Goal: Task Accomplishment & Management: Manage account settings

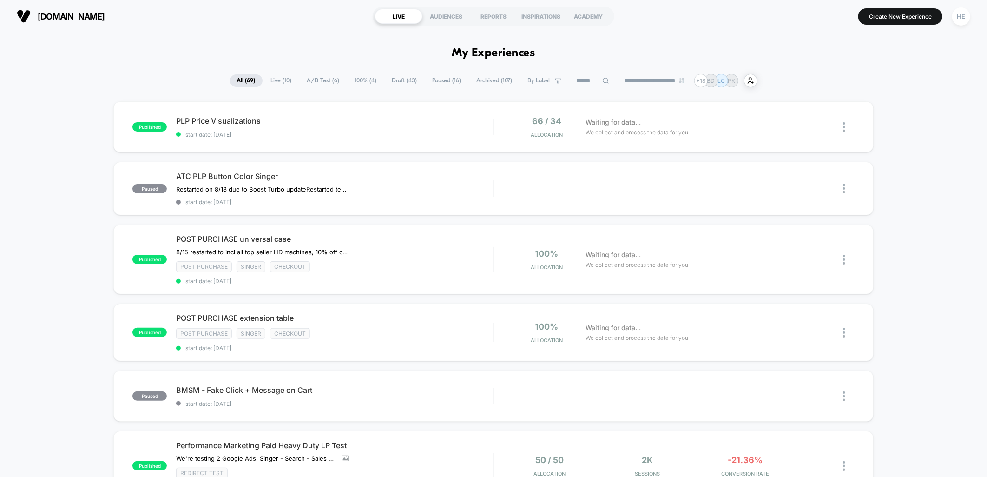
click at [275, 80] on span "Live ( 10 )" at bounding box center [281, 80] width 35 height 13
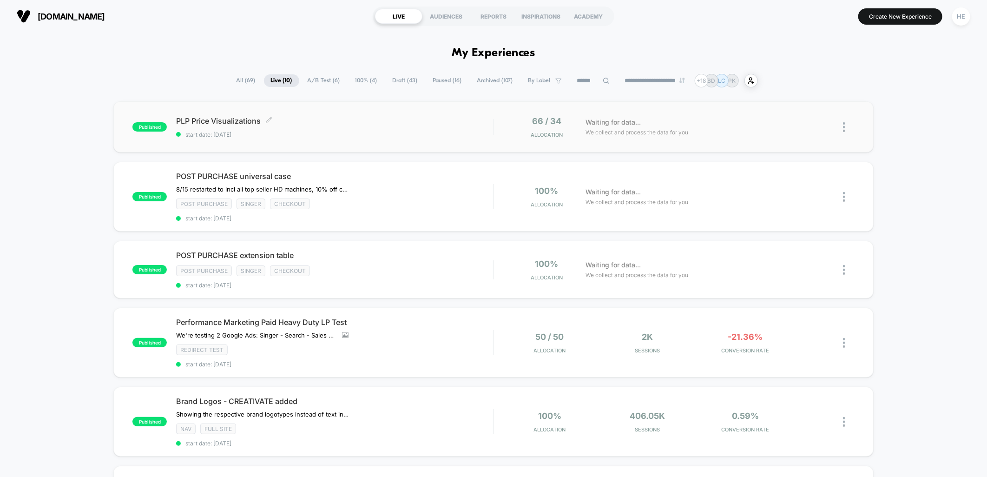
click at [370, 125] on span "PLP Price Visualizations Click to edit experience details" at bounding box center [334, 120] width 317 height 9
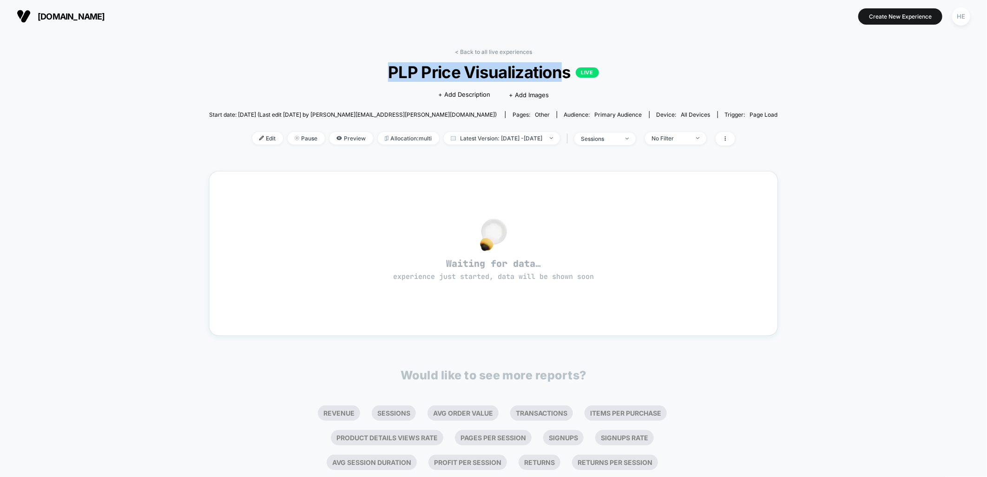
drag, startPoint x: 386, startPoint y: 72, endPoint x: 562, endPoint y: 72, distance: 175.6
click at [562, 72] on span "PLP Price Visualizations LIVE" at bounding box center [492, 72] width 511 height 20
click at [564, 72] on span "PLP Price Visualizations LIVE" at bounding box center [492, 72] width 511 height 20
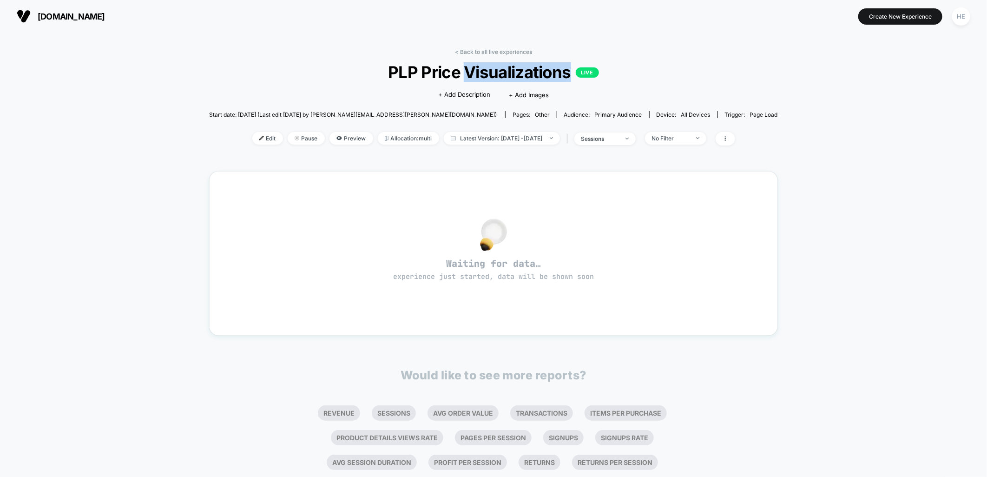
click at [564, 72] on span "PLP Price Visualizations LIVE" at bounding box center [492, 72] width 511 height 20
drag, startPoint x: 564, startPoint y: 72, endPoint x: 465, endPoint y: 73, distance: 99.4
click at [465, 73] on span "PLP Price Visualizations LIVE" at bounding box center [492, 72] width 511 height 20
click at [253, 139] on span "Edit" at bounding box center [267, 138] width 31 height 13
click at [490, 50] on link "< Back to all live experiences" at bounding box center [493, 51] width 77 height 7
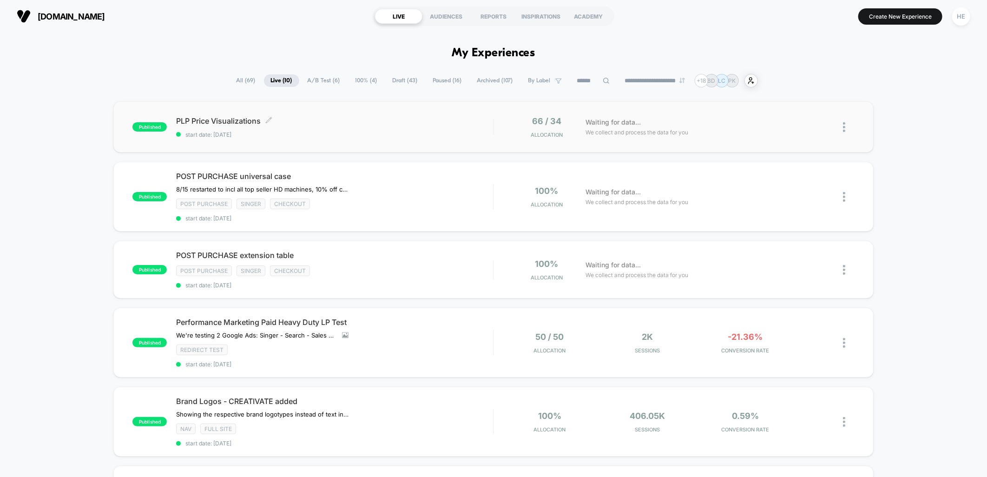
click at [381, 133] on span "start date: [DATE]" at bounding box center [334, 134] width 317 height 7
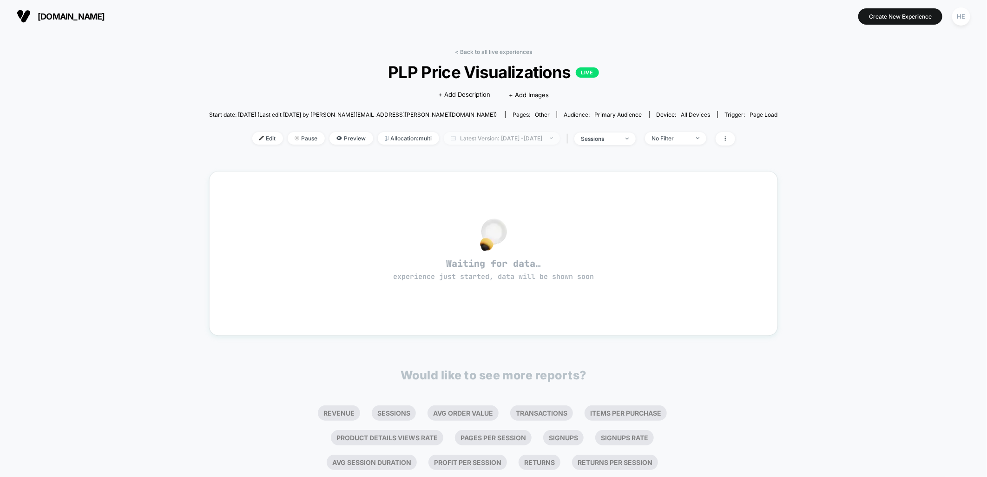
click at [539, 142] on span "Latest Version: [DATE] - [DATE]" at bounding box center [502, 138] width 116 height 13
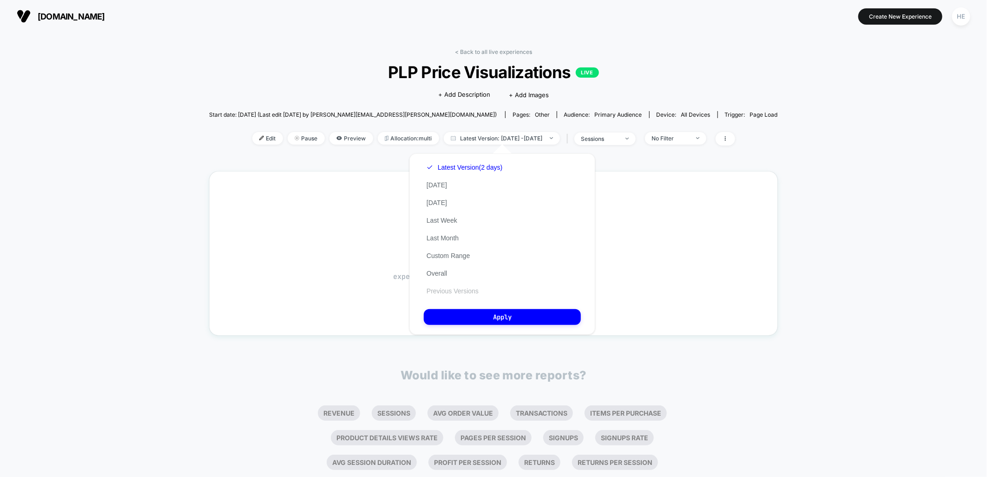
click at [448, 288] on button "Previous Versions" at bounding box center [453, 291] width 58 height 8
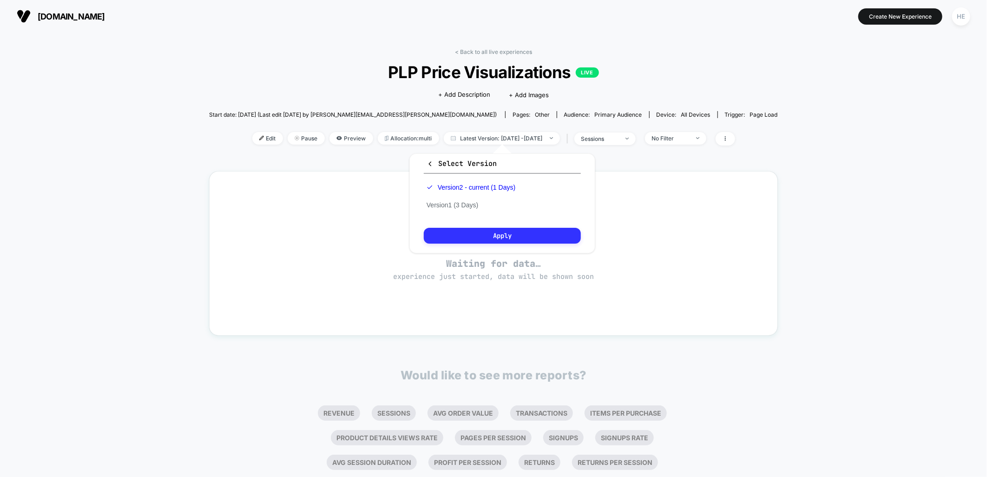
click at [472, 233] on button "Apply" at bounding box center [502, 236] width 157 height 16
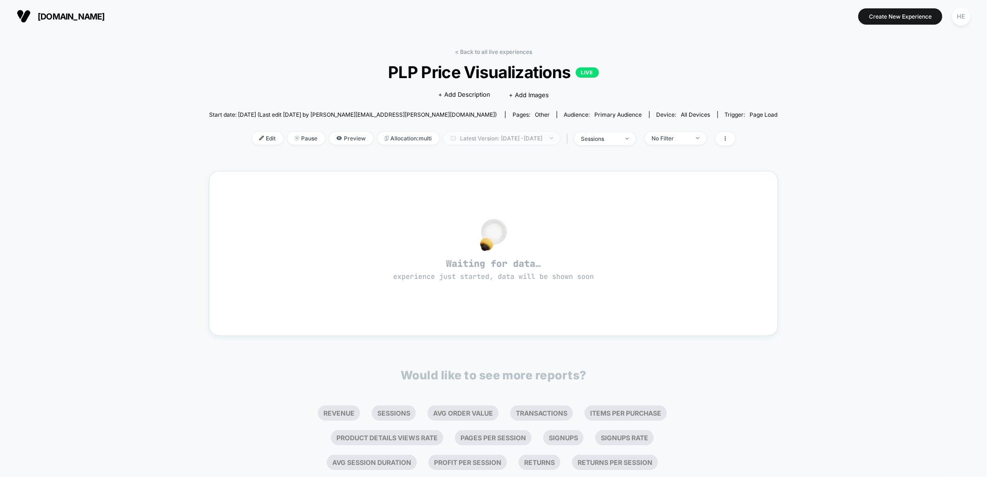
click at [525, 135] on span "Latest Version: Aug 21, 2025 - Aug 21, 2025" at bounding box center [502, 138] width 116 height 13
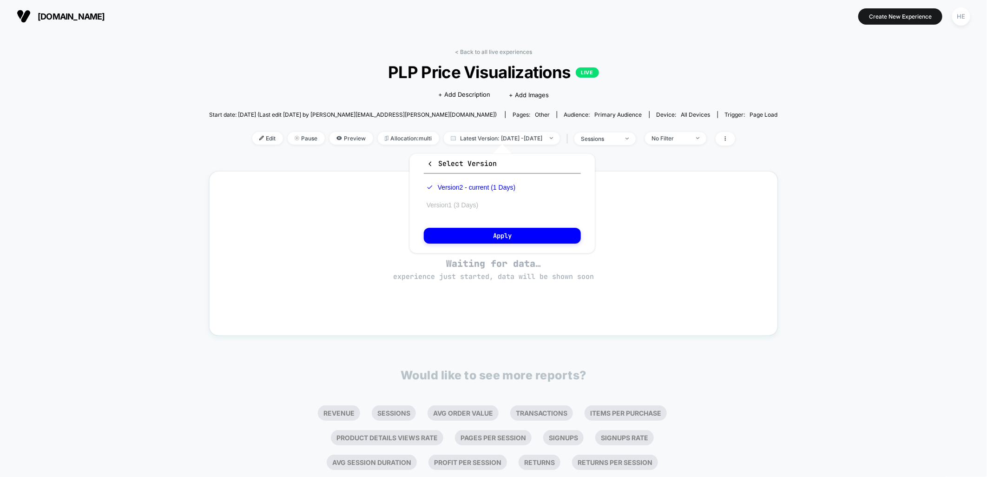
click at [480, 207] on button "Version 1 (3 Days)" at bounding box center [452, 205] width 57 height 8
click at [490, 233] on button "Apply" at bounding box center [502, 236] width 157 height 16
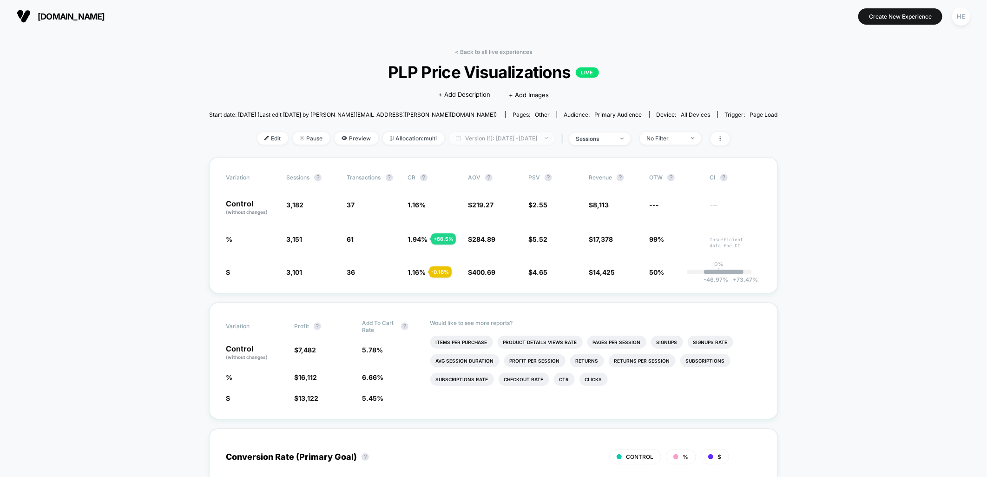
click at [511, 138] on span "Version (1): Aug 19, 2025 - Aug 21, 2025" at bounding box center [502, 138] width 106 height 13
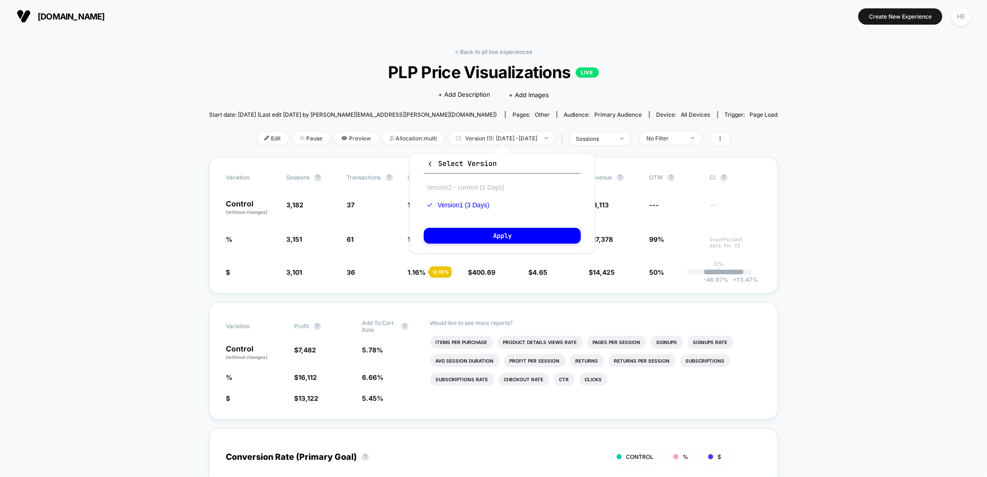
click at [470, 185] on button "Version 2 - current (1 Days)" at bounding box center [465, 187] width 83 height 8
click at [512, 241] on button "Apply" at bounding box center [502, 236] width 157 height 16
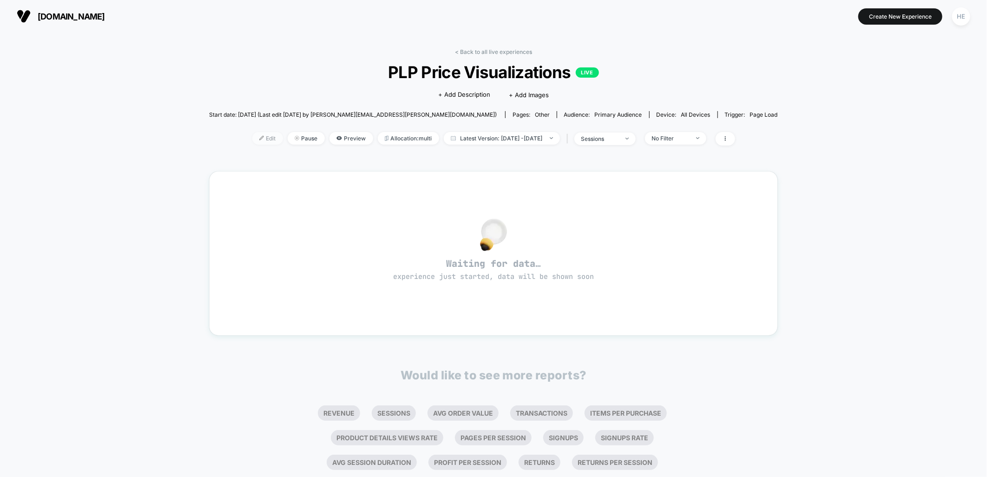
click at [252, 136] on span "Edit" at bounding box center [267, 138] width 31 height 13
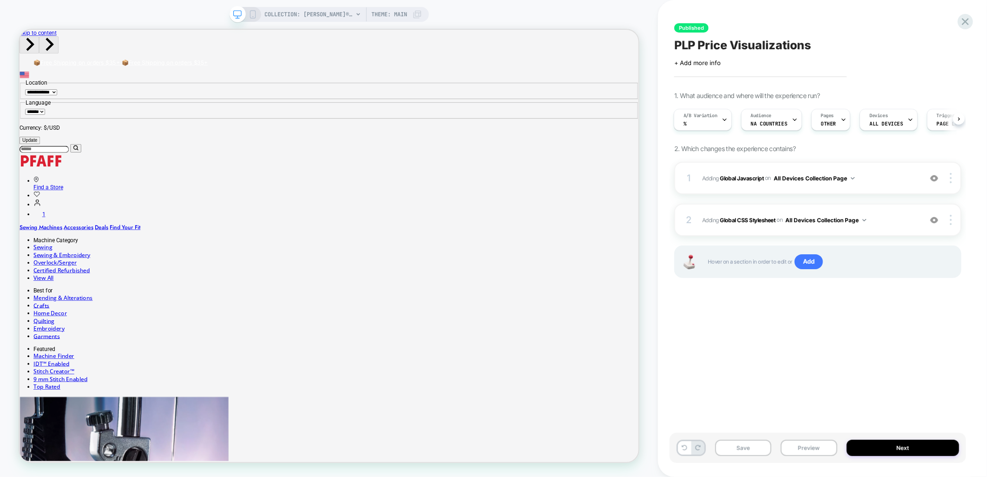
click at [718, 122] on div "A/B Variation %" at bounding box center [700, 119] width 52 height 21
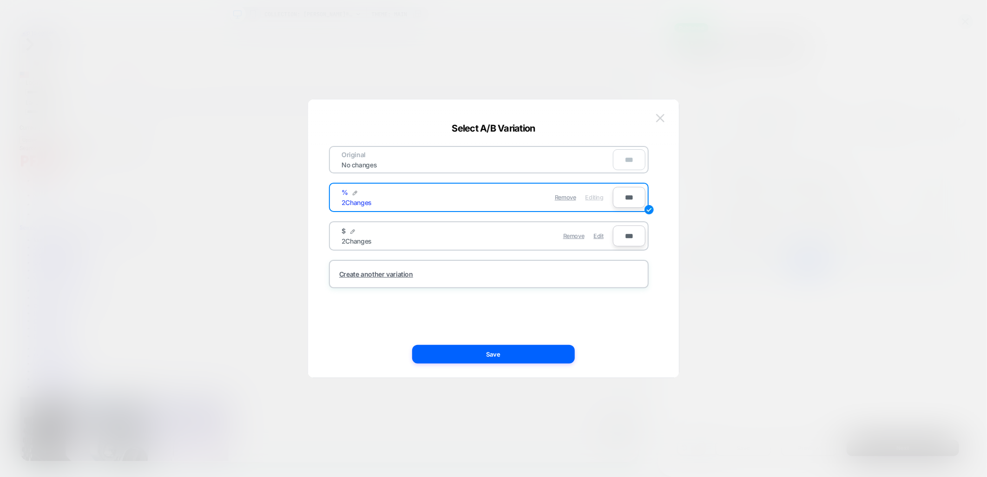
click at [659, 118] on img at bounding box center [660, 118] width 8 height 8
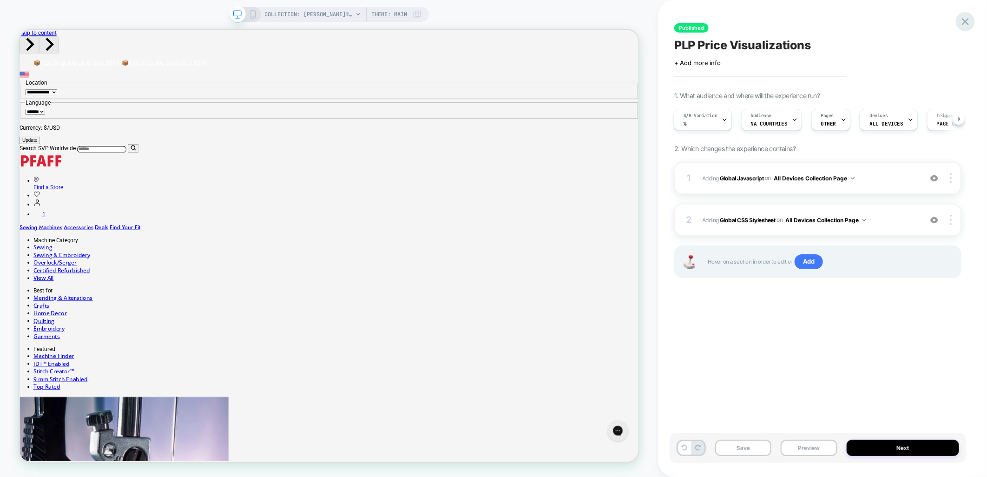
click at [962, 21] on icon at bounding box center [965, 21] width 13 height 13
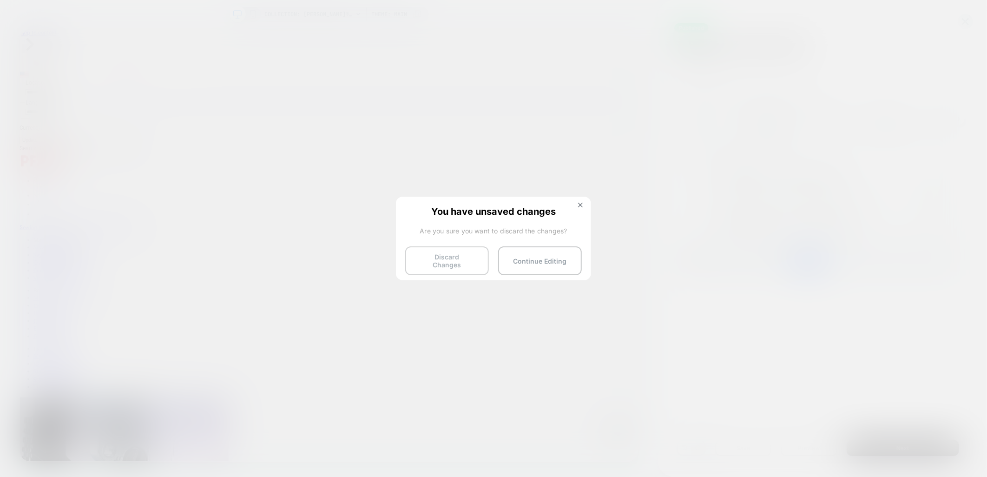
click at [465, 259] on button "Discard Changes" at bounding box center [447, 260] width 84 height 29
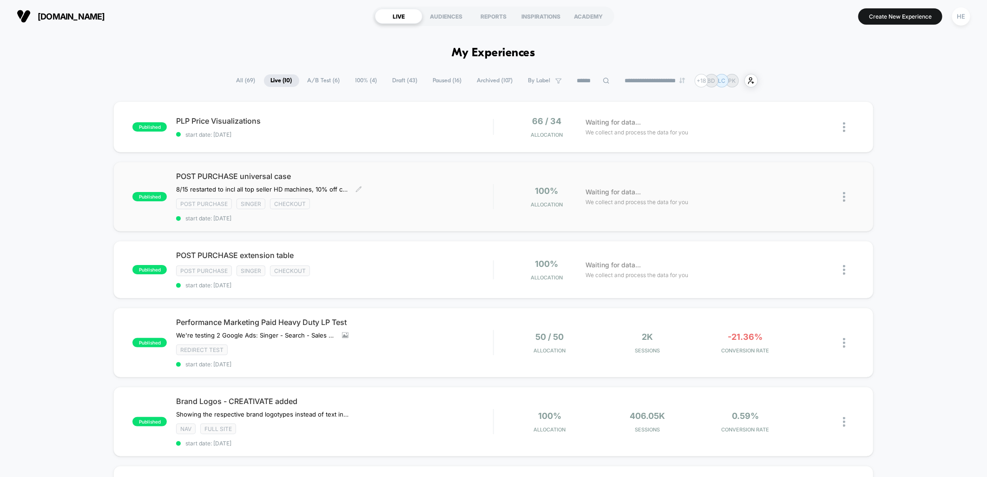
click at [433, 203] on div "Post Purchase Singer checkout" at bounding box center [334, 203] width 317 height 11
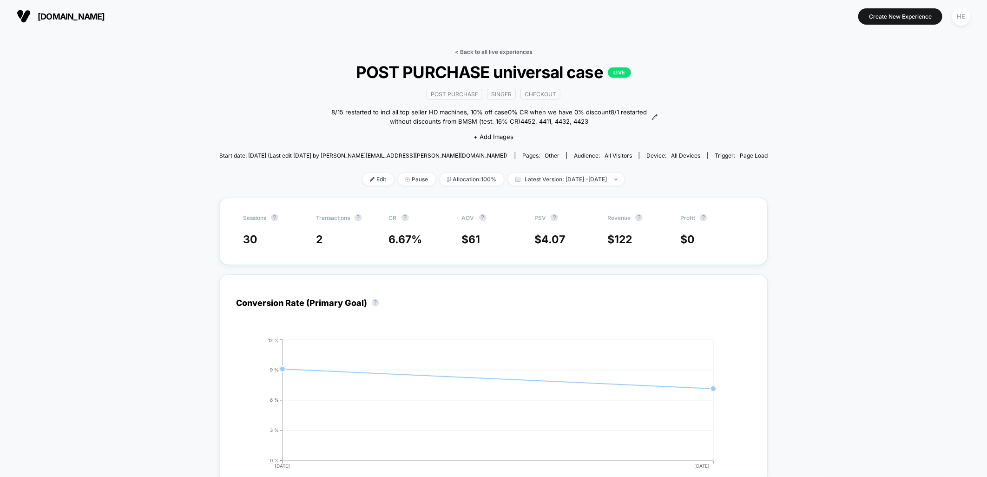
click at [475, 51] on link "< Back to all live experiences" at bounding box center [493, 51] width 77 height 7
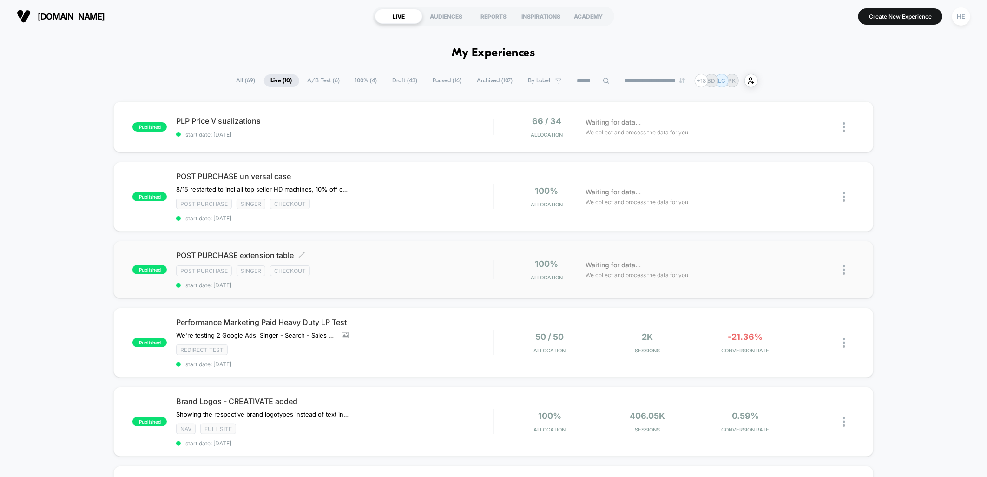
click at [442, 266] on div "Post Purchase Singer checkout" at bounding box center [334, 270] width 317 height 11
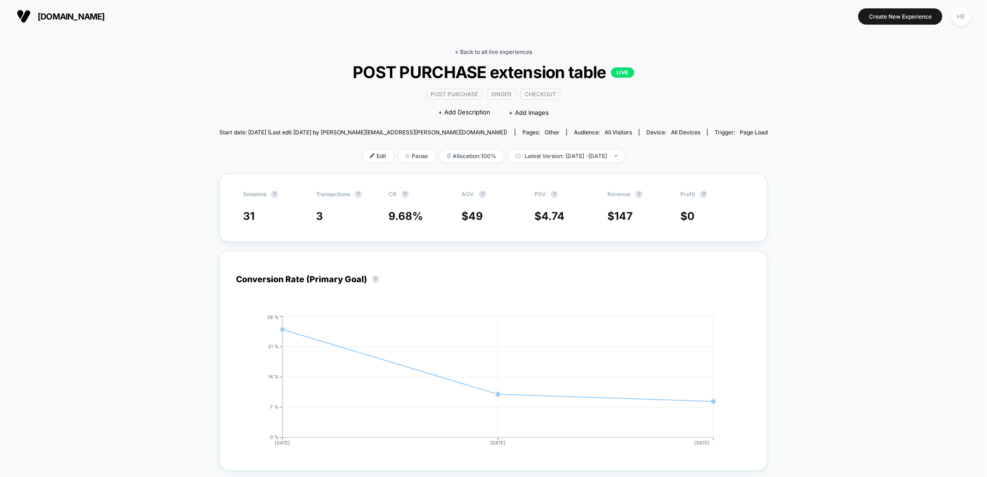
click at [482, 54] on link "< Back to all live experiences" at bounding box center [493, 51] width 77 height 7
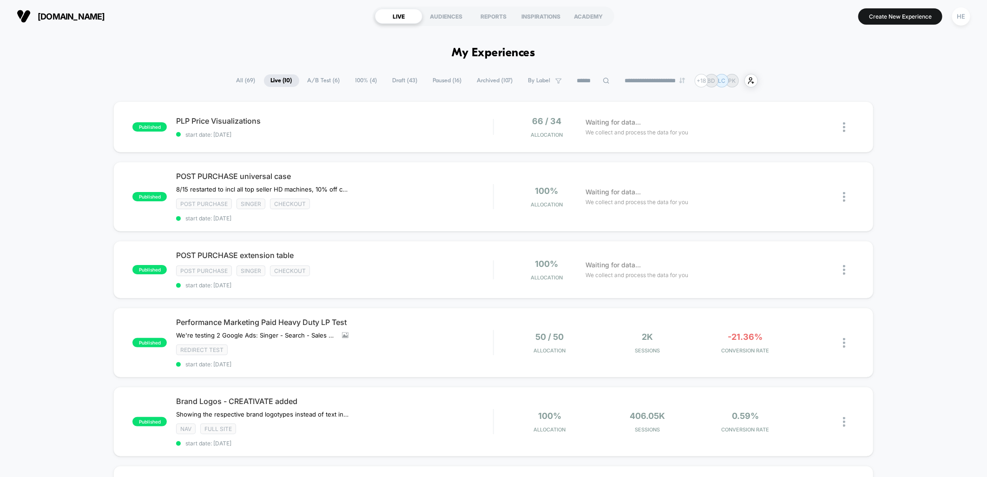
click at [931, 209] on div "published PLP Price Visualizations start date: 2025-08-21 66 / 34 Allocation Wa…" at bounding box center [493, 471] width 987 height 741
click at [394, 126] on div "PLP Price Visualizations Click to edit experience details Click to edit experie…" at bounding box center [334, 127] width 317 height 22
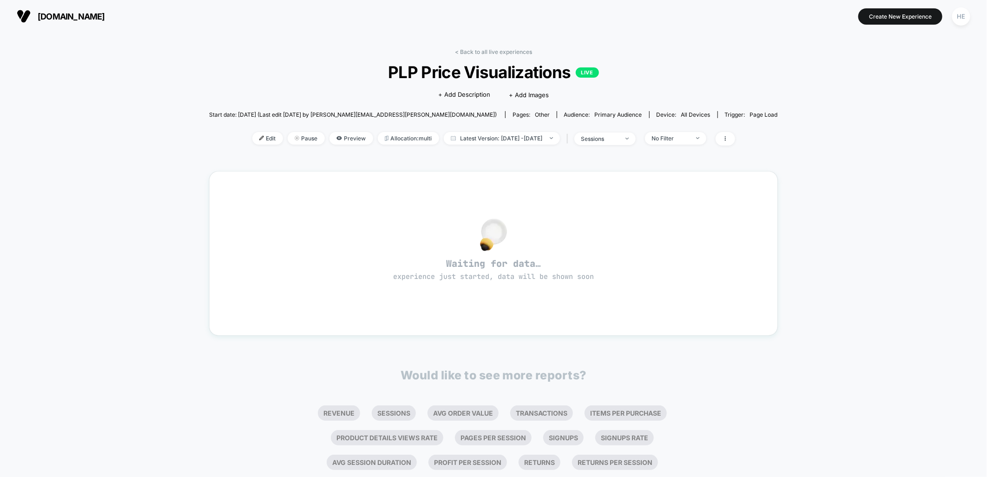
click at [474, 45] on div "< Back to all live experiences PLP Price Visualizations LIVE Click to edit expe…" at bounding box center [493, 270] width 569 height 457
click at [472, 51] on link "< Back to all live experiences" at bounding box center [493, 51] width 77 height 7
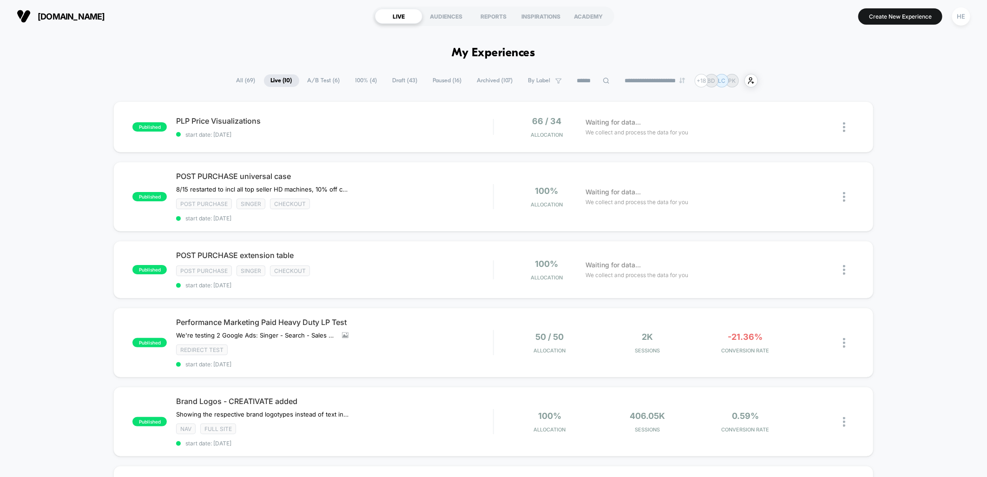
click at [912, 259] on div "published PLP Price Visualizations start date: 2025-08-21 66 / 34 Allocation Wa…" at bounding box center [493, 471] width 987 height 741
click at [956, 152] on div "published PLP Price Visualizations start date: 2025-08-21 66 / 34 Allocation Wa…" at bounding box center [493, 471] width 987 height 741
click at [267, 121] on icon at bounding box center [268, 120] width 7 height 7
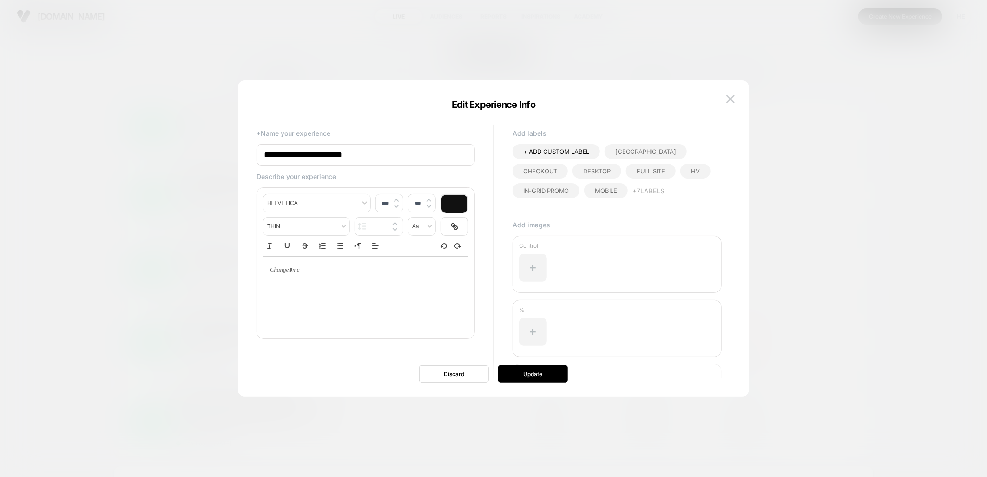
type input "****"
click at [367, 278] on div at bounding box center [365, 269] width 205 height 27
click at [358, 274] on p at bounding box center [362, 270] width 180 height 8
type input "****"
click at [728, 98] on img at bounding box center [730, 99] width 8 height 8
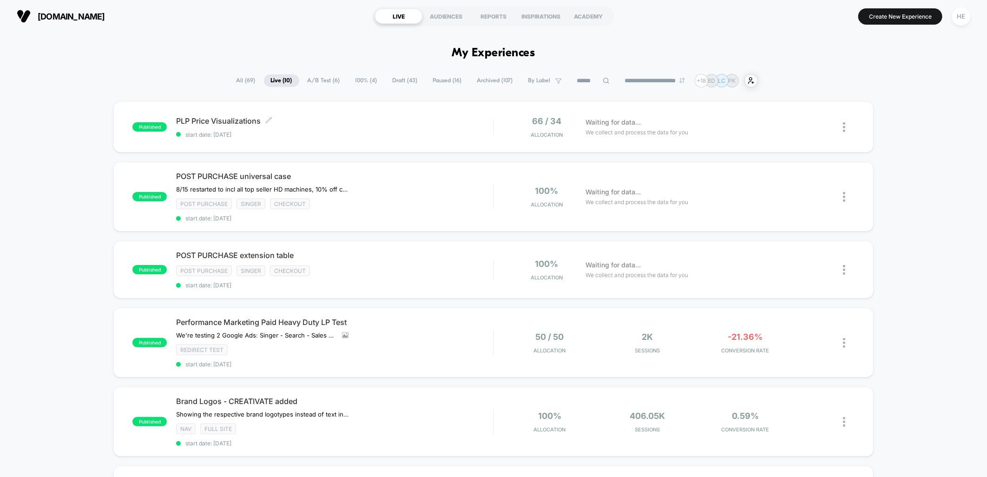
click at [909, 151] on div "published PLP Price Visualizations Click to edit experience details Click to ed…" at bounding box center [493, 471] width 987 height 741
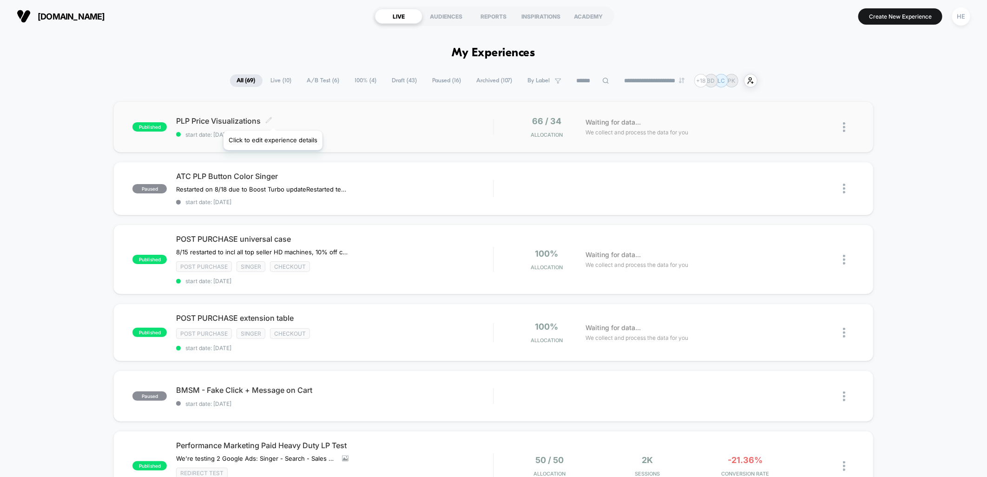
click at [271, 118] on icon at bounding box center [268, 120] width 7 height 7
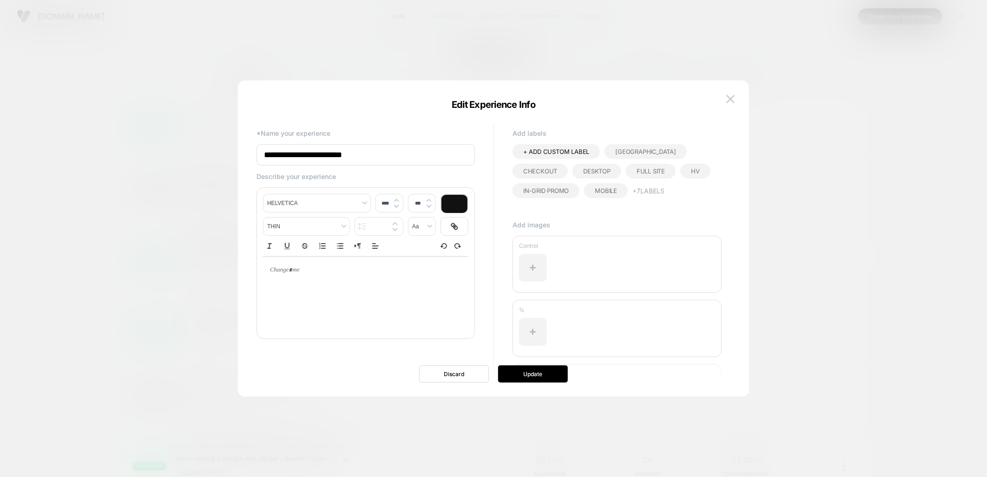
type input "****"
click at [300, 275] on div at bounding box center [365, 269] width 205 height 27
click at [310, 269] on p at bounding box center [362, 270] width 180 height 8
click at [522, 374] on button "Update" at bounding box center [533, 373] width 70 height 17
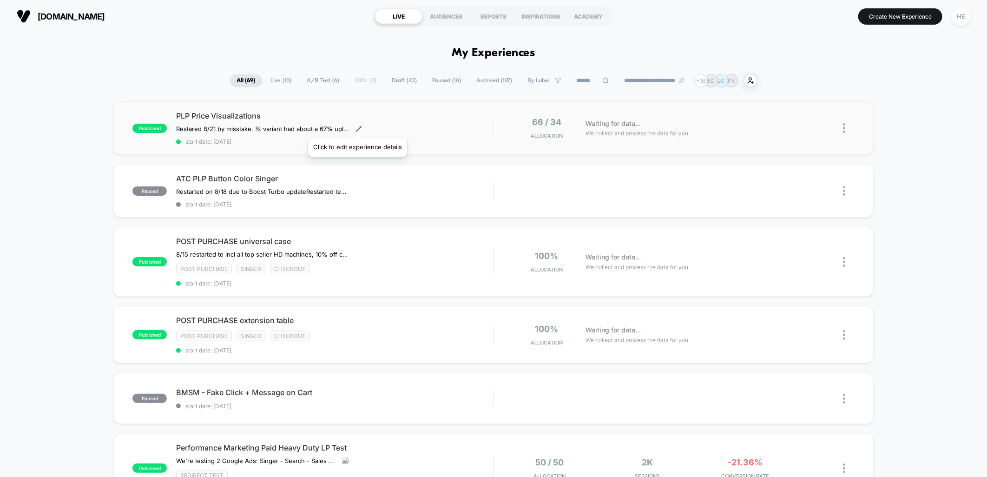
click at [357, 126] on icon at bounding box center [358, 128] width 7 height 7
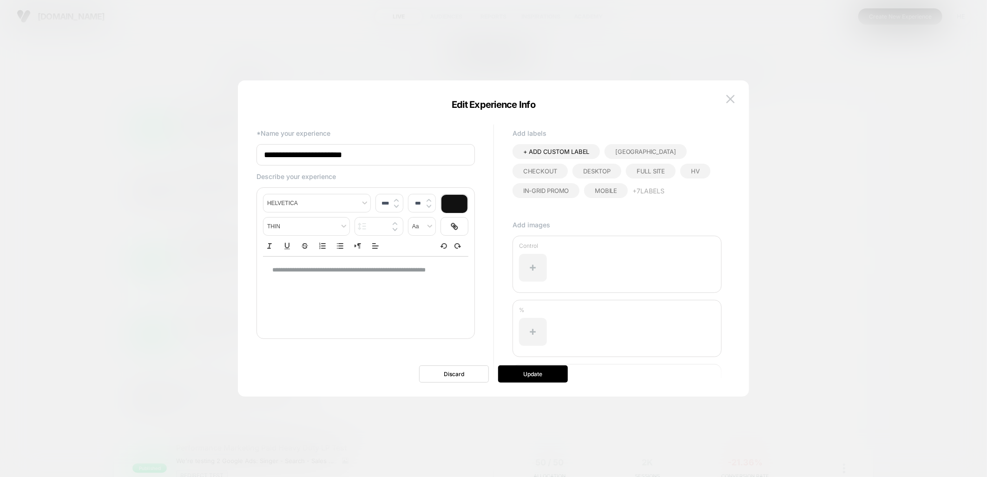
type input "****"
click at [327, 269] on p "**********" at bounding box center [362, 274] width 180 height 17
drag, startPoint x: 330, startPoint y: 269, endPoint x: 340, endPoint y: 270, distance: 10.3
click at [331, 269] on p "**********" at bounding box center [362, 274] width 180 height 17
click at [448, 384] on div "**********" at bounding box center [493, 243] width 483 height 307
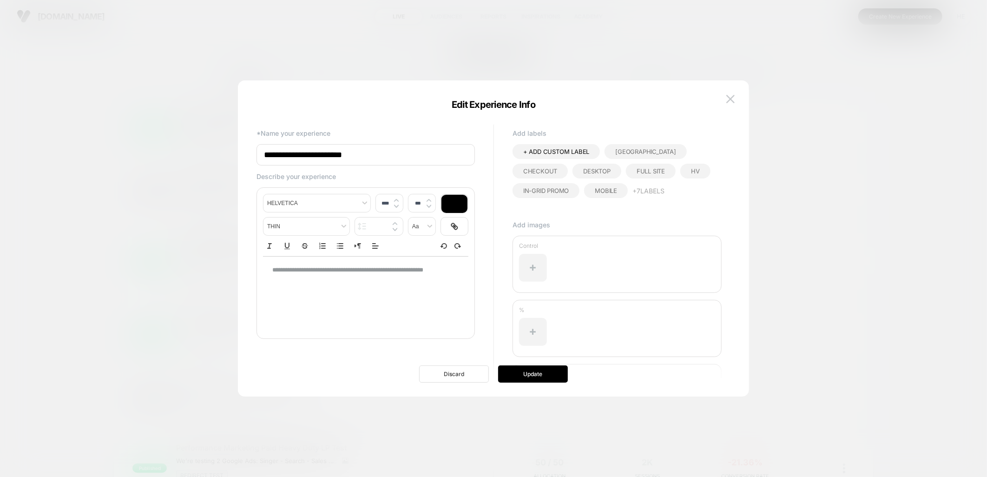
click at [447, 377] on button "Discard" at bounding box center [454, 373] width 70 height 17
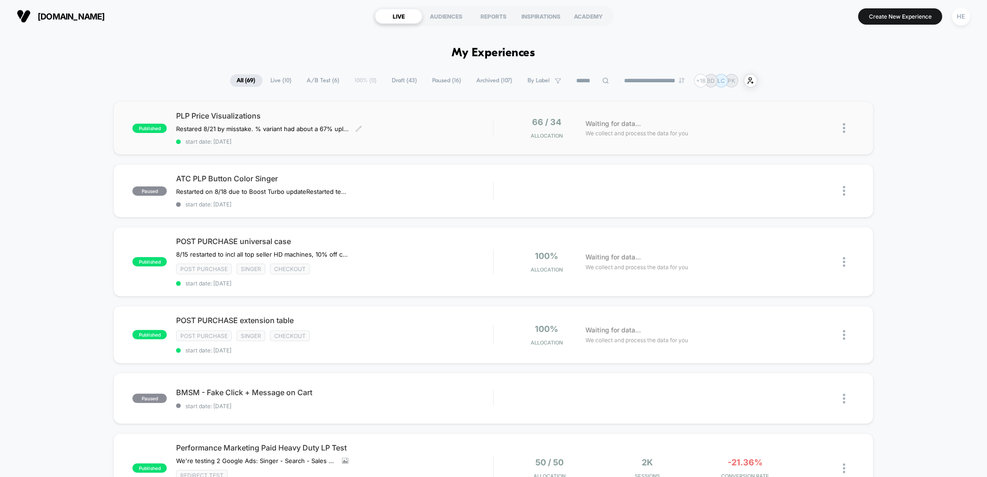
click at [353, 132] on div "PLP Price Visualizations Restared 8/21 by misstake. % variant had about a 67% u…" at bounding box center [334, 128] width 317 height 34
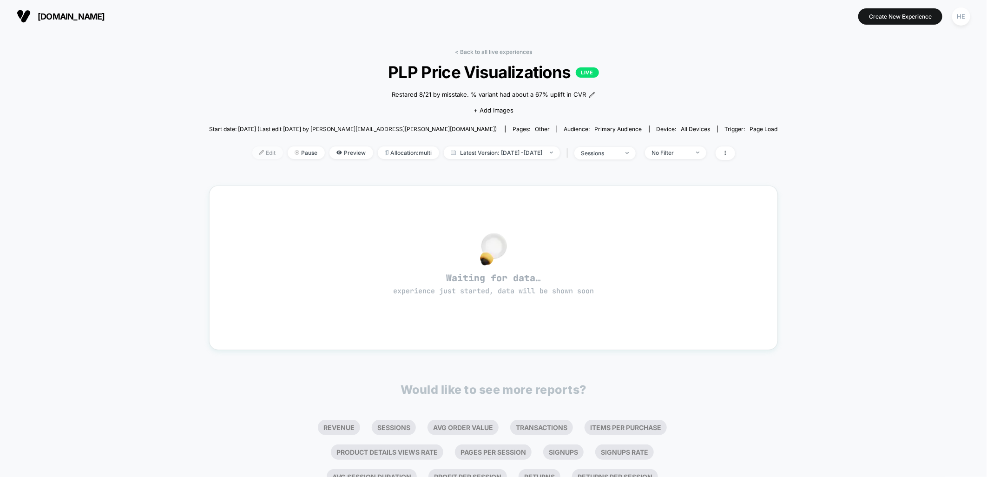
click at [257, 155] on span "Edit" at bounding box center [267, 152] width 31 height 13
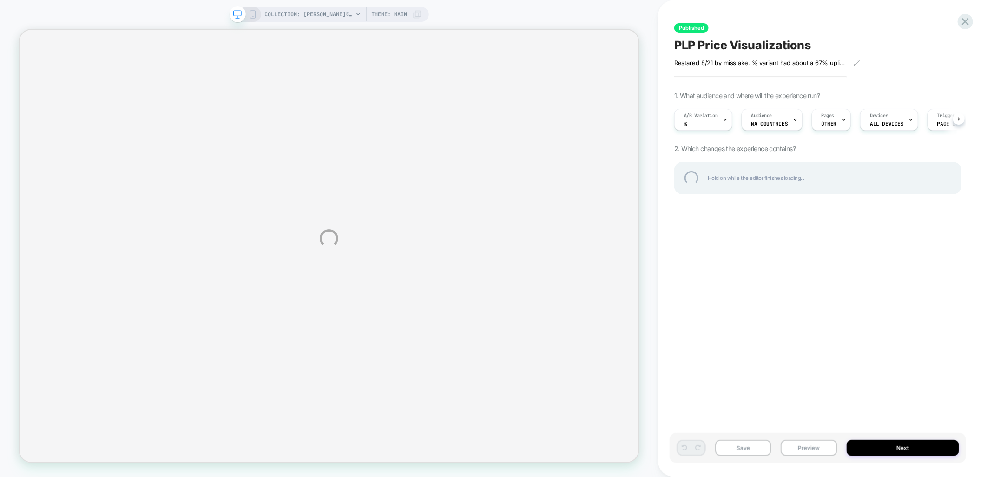
click at [857, 62] on div "COLLECTION: PFAFF® Serger & Overlock Machines (Category) COLLECTION: PFAFF® Ser…" at bounding box center [493, 238] width 987 height 477
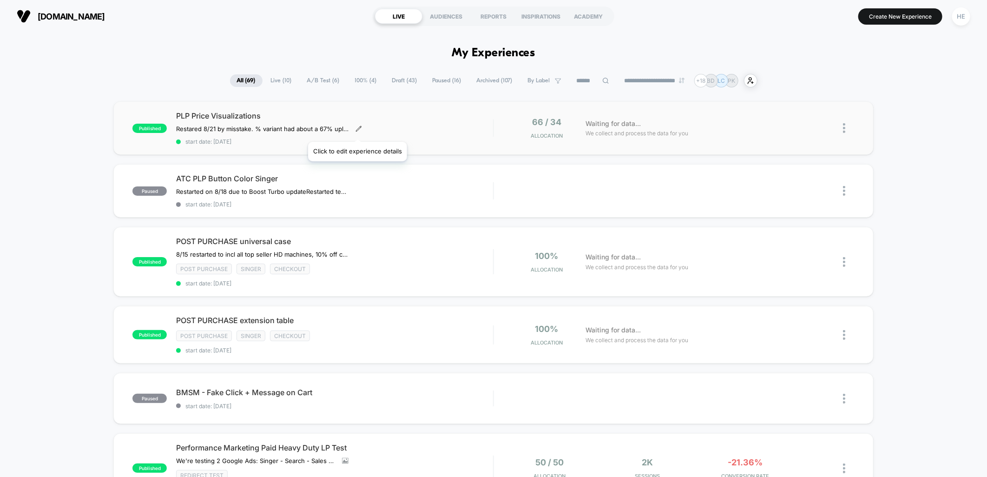
click at [357, 130] on icon at bounding box center [358, 128] width 7 height 7
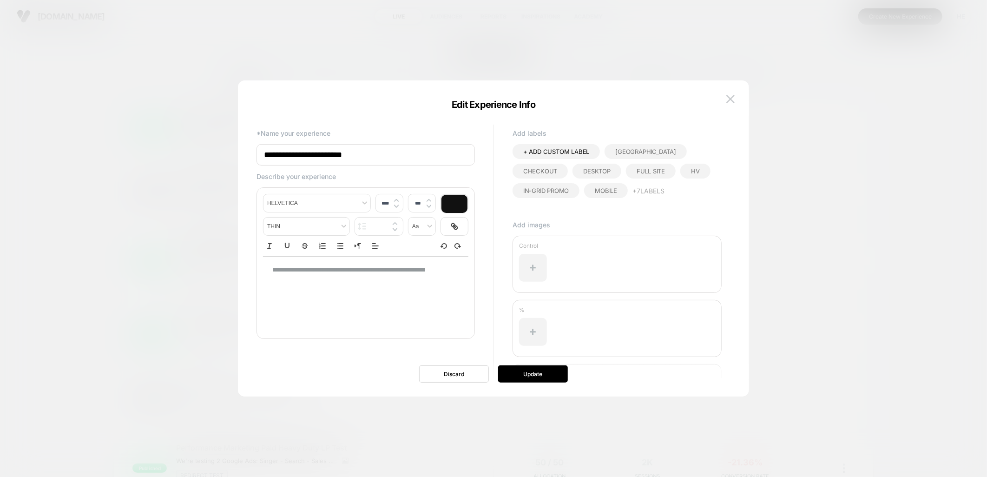
type input "****"
drag, startPoint x: 342, startPoint y: 270, endPoint x: 312, endPoint y: 267, distance: 30.3
click at [312, 267] on p "**********" at bounding box center [362, 274] width 180 height 17
click at [519, 372] on button "Update" at bounding box center [533, 373] width 70 height 17
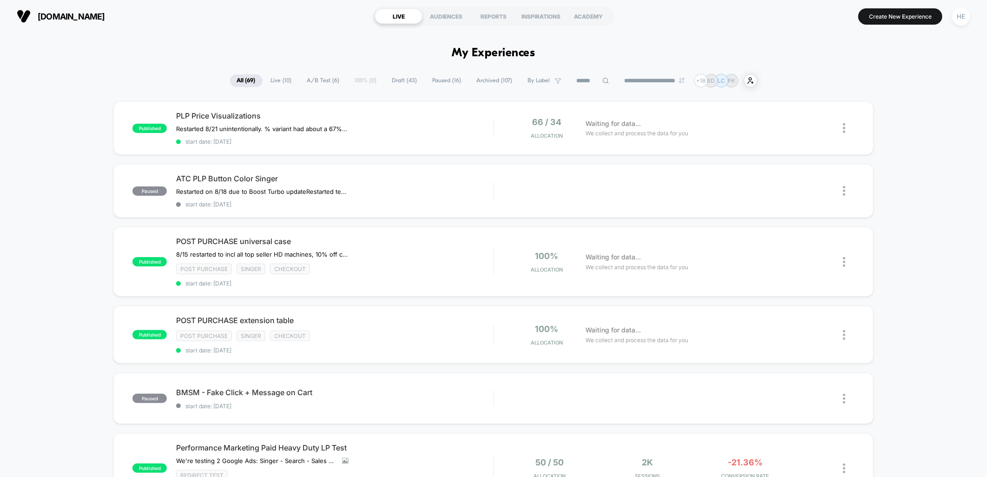
click at [284, 81] on span "Live ( 10 )" at bounding box center [281, 80] width 35 height 13
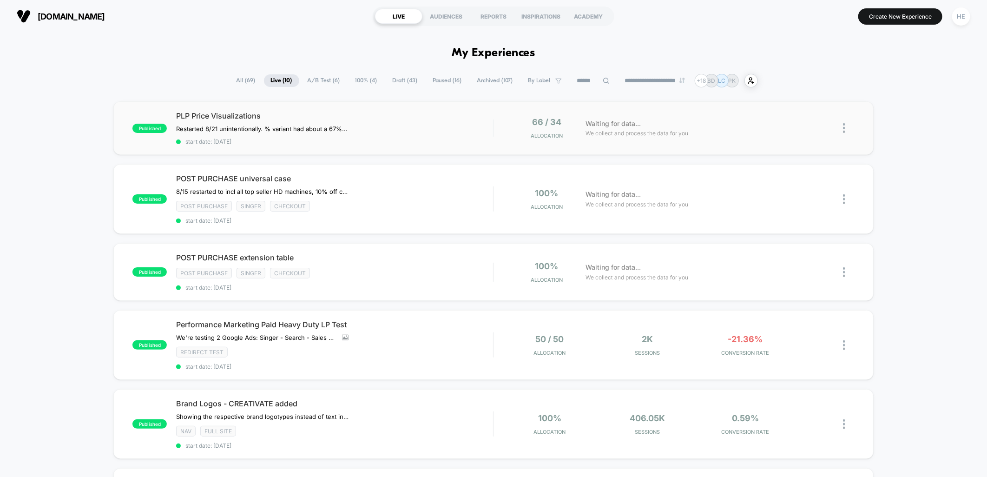
click at [451, 107] on div "published PLP Price Visualizations Restarted 8/21 unintentionally. % variant ha…" at bounding box center [492, 127] width 759 height 53
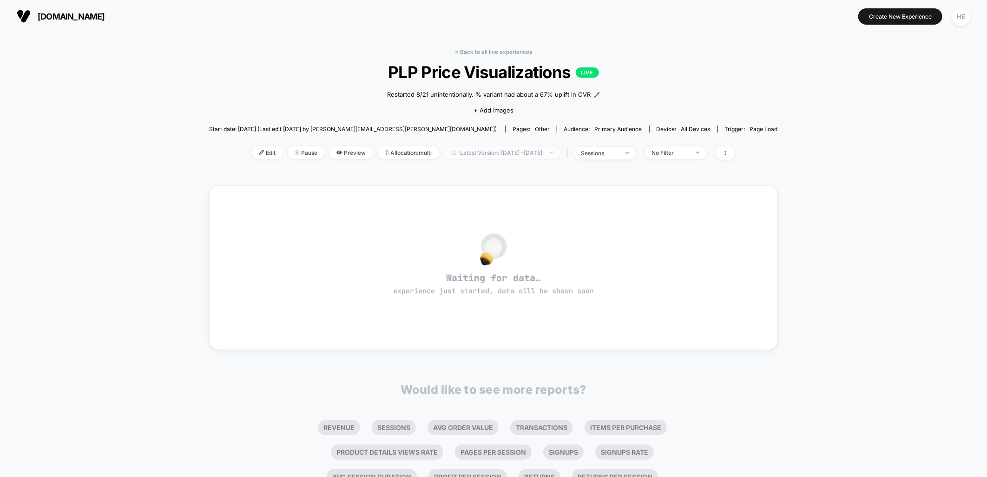
click at [460, 151] on span "Latest Version: Aug 21, 2025 - Aug 21, 2025" at bounding box center [502, 152] width 116 height 13
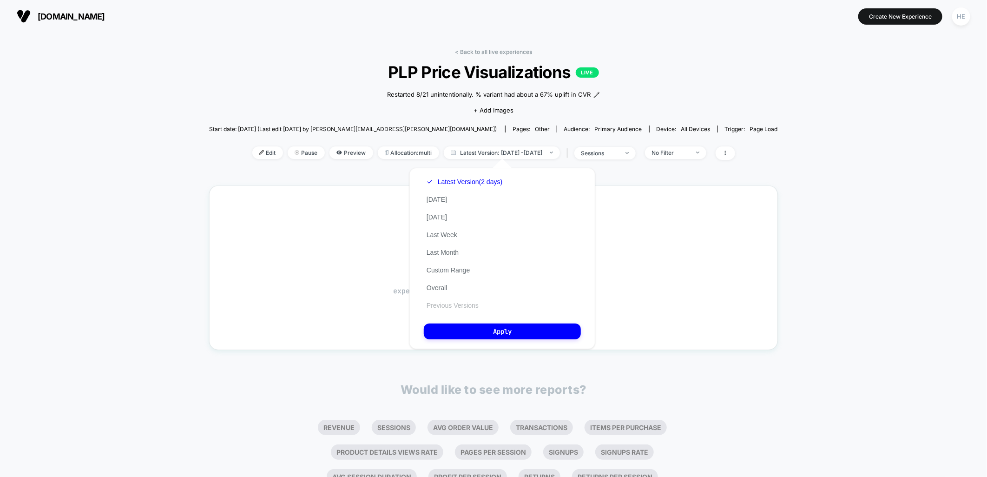
click at [446, 302] on button "Previous Versions" at bounding box center [453, 305] width 58 height 8
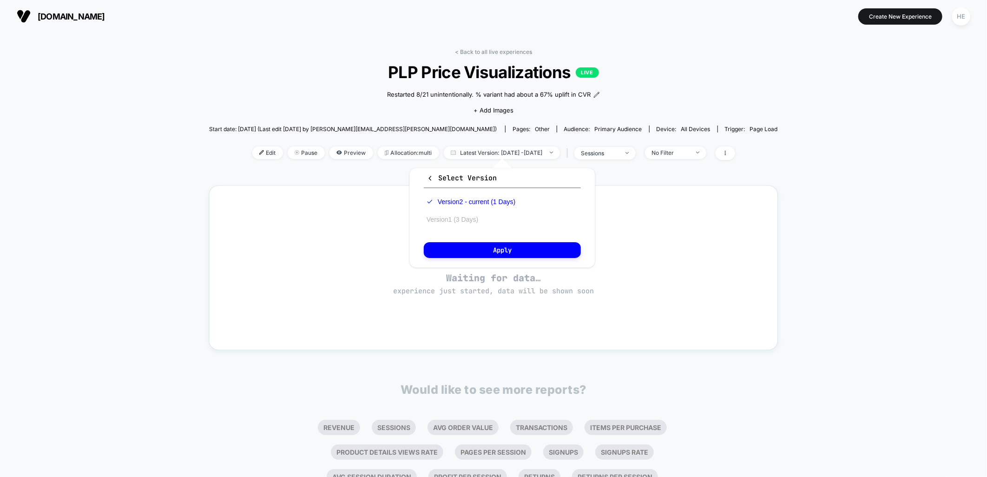
click at [458, 218] on button "Version 1 (3 Days)" at bounding box center [452, 219] width 57 height 8
click at [486, 249] on button "Apply" at bounding box center [502, 250] width 157 height 16
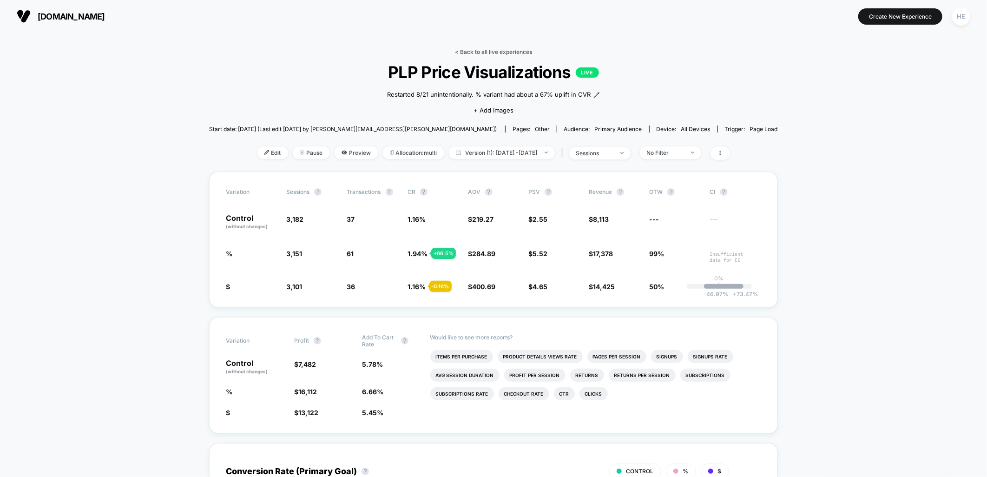
click at [477, 52] on link "< Back to all live experiences" at bounding box center [493, 51] width 77 height 7
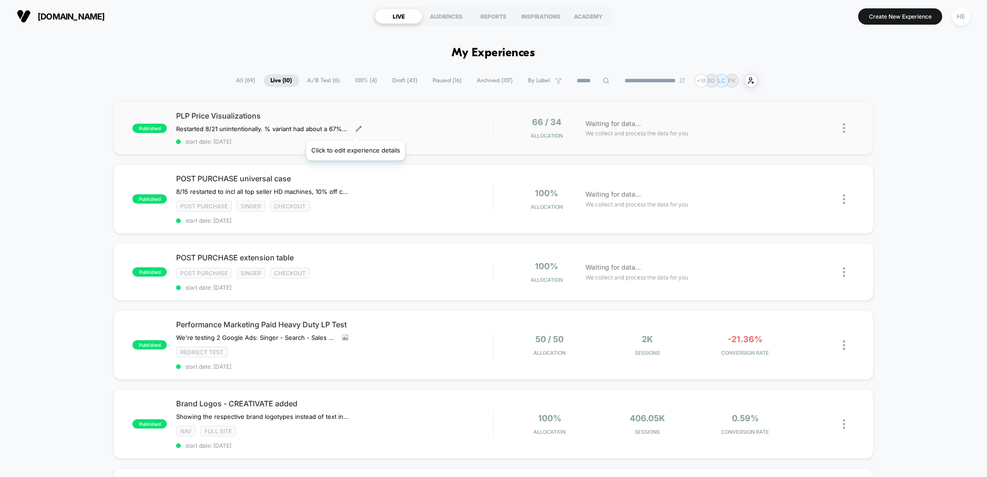
click at [356, 129] on icon at bounding box center [358, 128] width 7 height 7
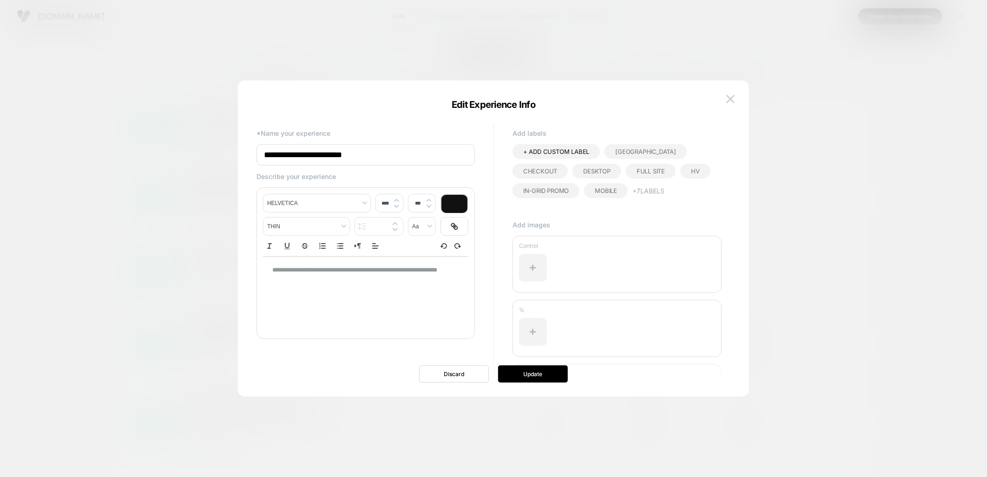
type input "****"
click at [360, 280] on p "**********" at bounding box center [362, 274] width 180 height 17
click at [534, 373] on button "Update" at bounding box center [533, 373] width 70 height 17
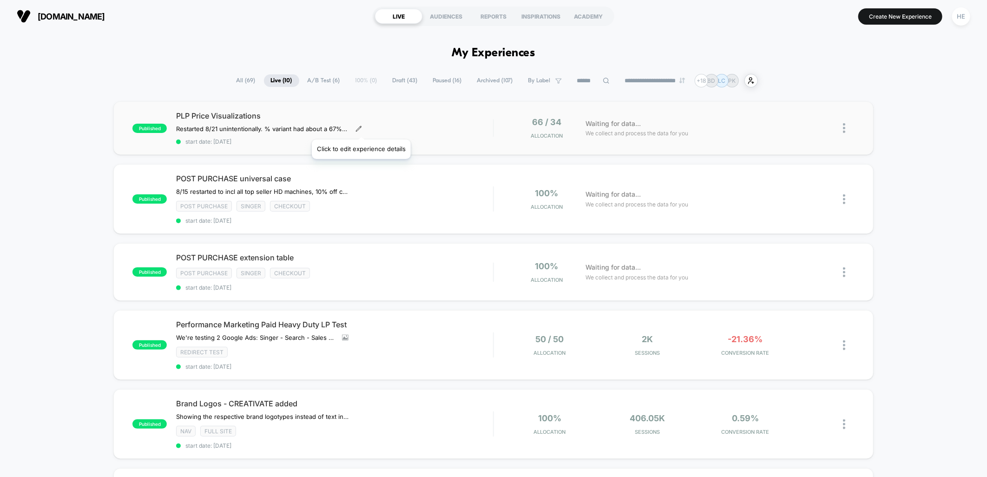
click at [360, 128] on icon at bounding box center [358, 128] width 7 height 7
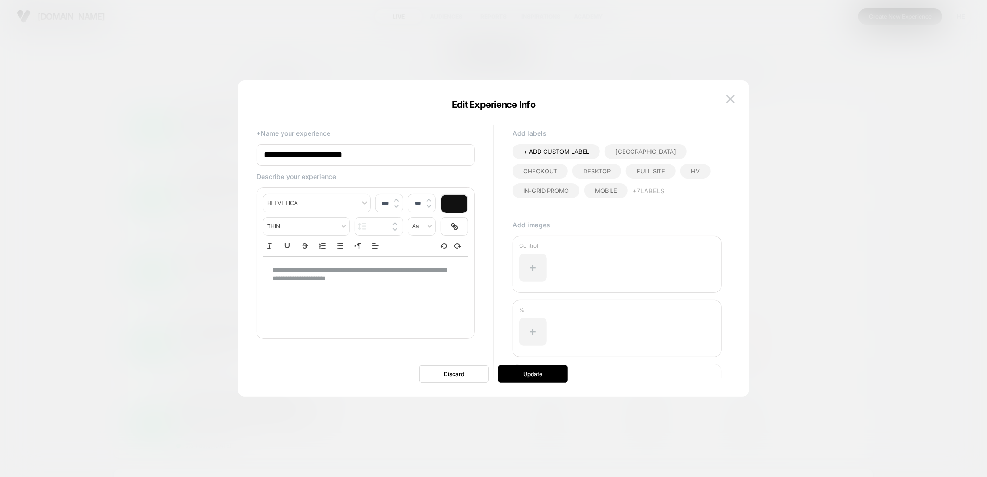
type input "****"
click at [397, 272] on p "**********" at bounding box center [362, 274] width 180 height 17
click at [526, 373] on button "Update" at bounding box center [533, 373] width 70 height 17
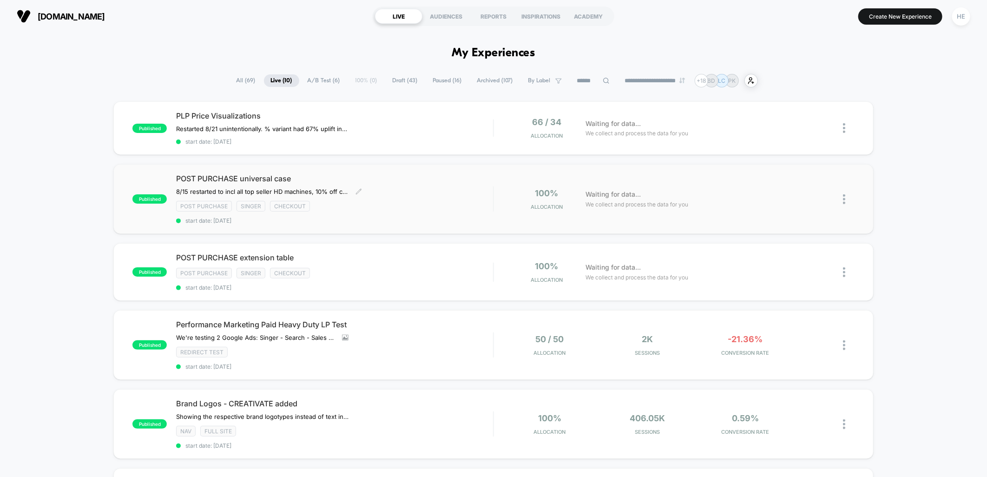
click at [440, 189] on div "POST PURCHASE universal case 8/15 restarted to incl all top seller HD machines,…" at bounding box center [334, 199] width 317 height 50
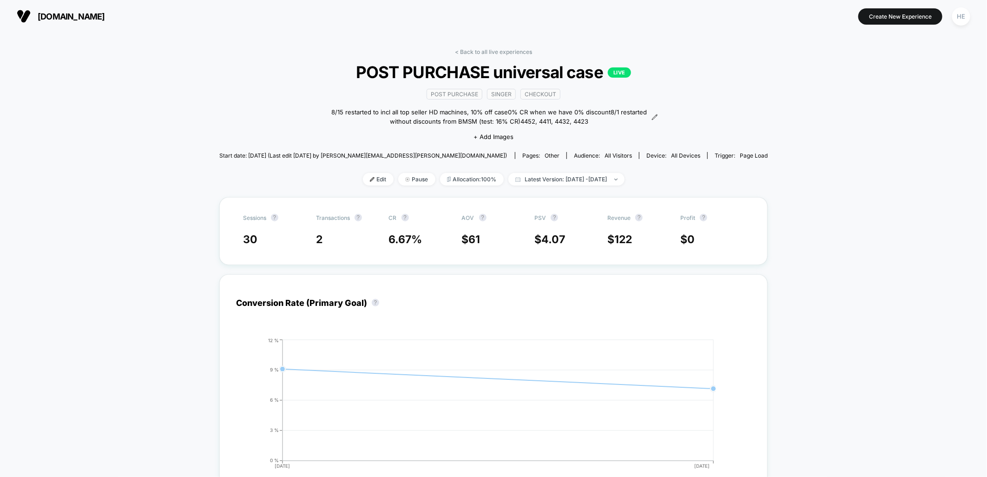
click at [474, 57] on div "< Back to all live experiences POST PURCHASE universal case LIVE Post Purchase …" at bounding box center [493, 122] width 549 height 149
click at [498, 50] on link "< Back to all live experiences" at bounding box center [493, 51] width 77 height 7
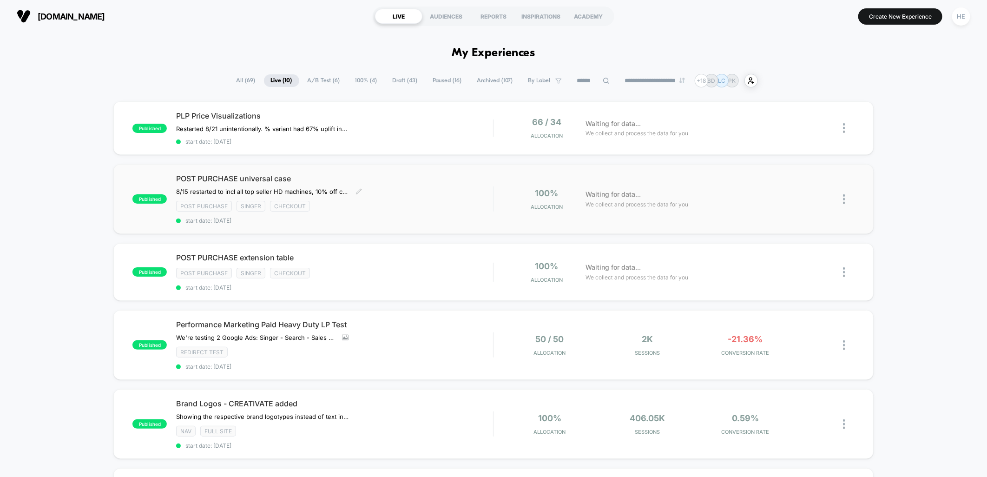
click at [429, 193] on div "POST PURCHASE universal case 8/15 restarted to incl all top seller HD machines,…" at bounding box center [334, 199] width 317 height 50
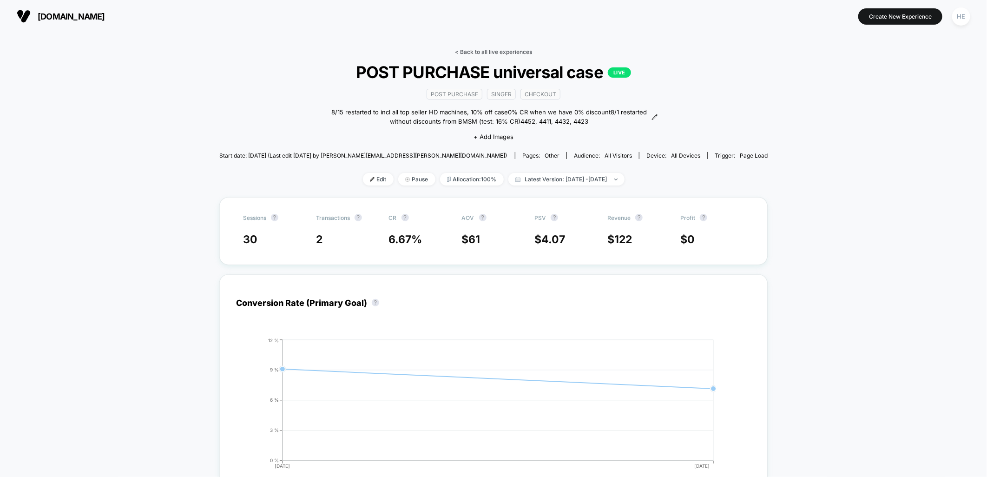
click at [495, 52] on link "< Back to all live experiences" at bounding box center [493, 51] width 77 height 7
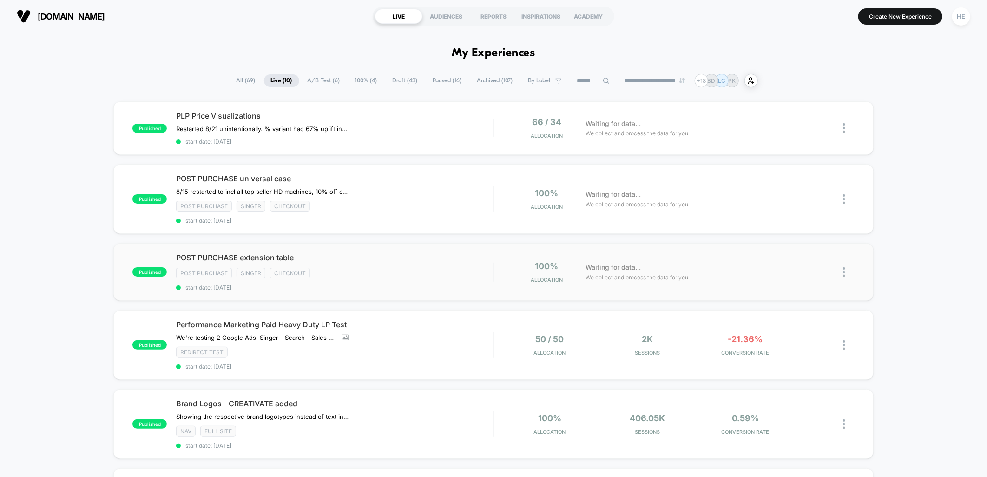
click at [443, 248] on div "published POST PURCHASE extension table Post Purchase Singer checkout start dat…" at bounding box center [492, 272] width 759 height 58
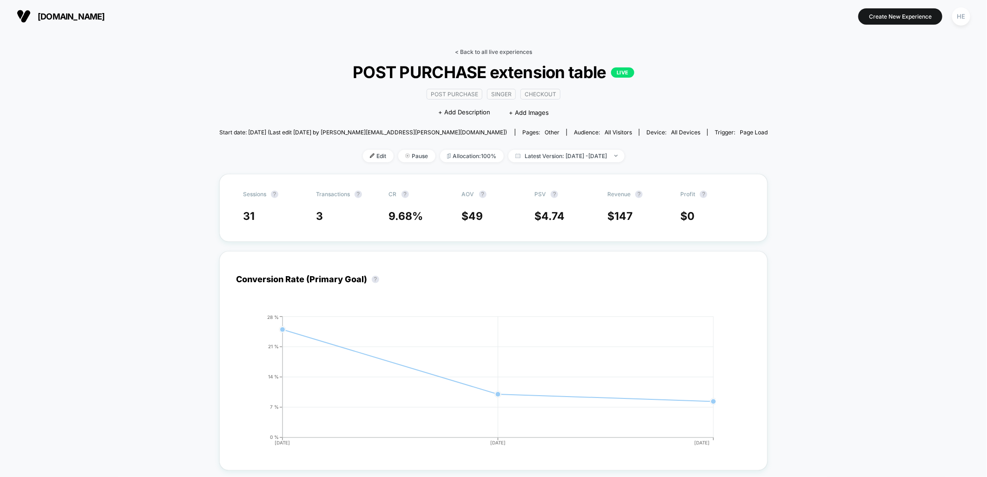
click at [480, 53] on link "< Back to all live experiences" at bounding box center [493, 51] width 77 height 7
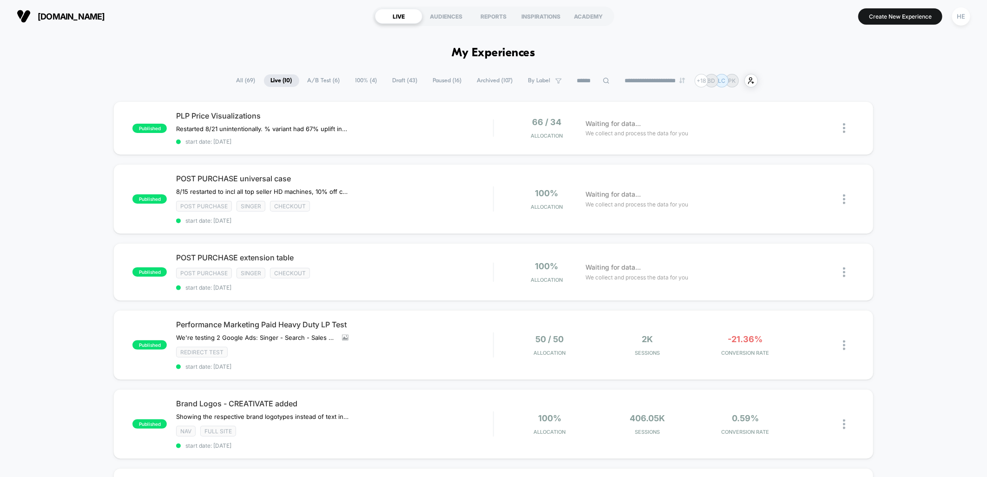
click at [916, 206] on div "published PLP Price Visualizations Restarted 8/21 unintentionally. % variant ha…" at bounding box center [493, 473] width 987 height 744
click at [418, 115] on span "PLP Price Visualizations" at bounding box center [334, 115] width 317 height 9
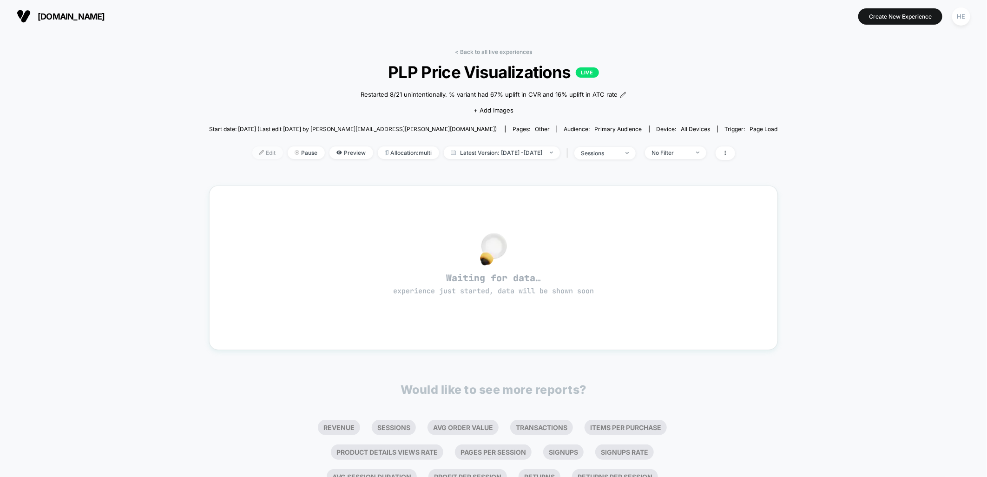
click at [252, 156] on span "Edit" at bounding box center [267, 152] width 31 height 13
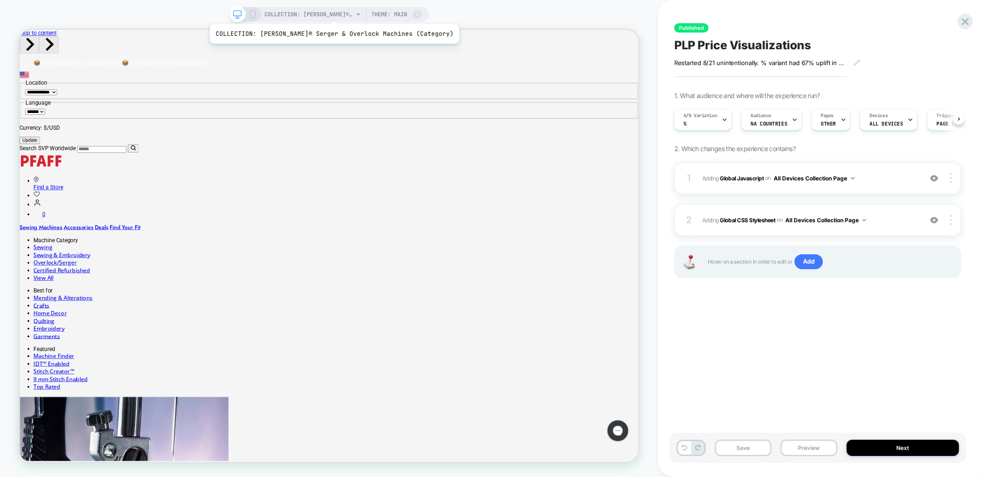
click at [317, 12] on span "COLLECTION: PFAFF® Serger & Overlock Machines (Category)" at bounding box center [309, 14] width 88 height 15
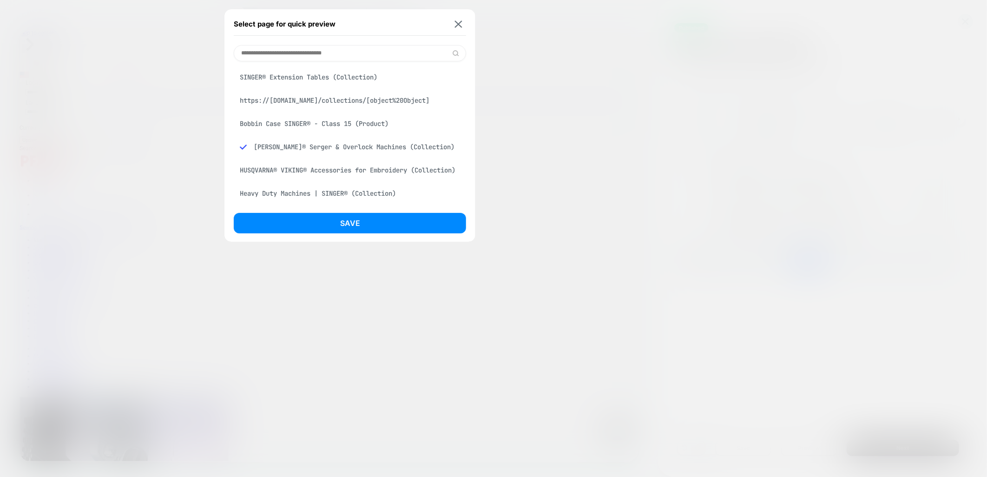
click at [316, 50] on input at bounding box center [350, 53] width 232 height 16
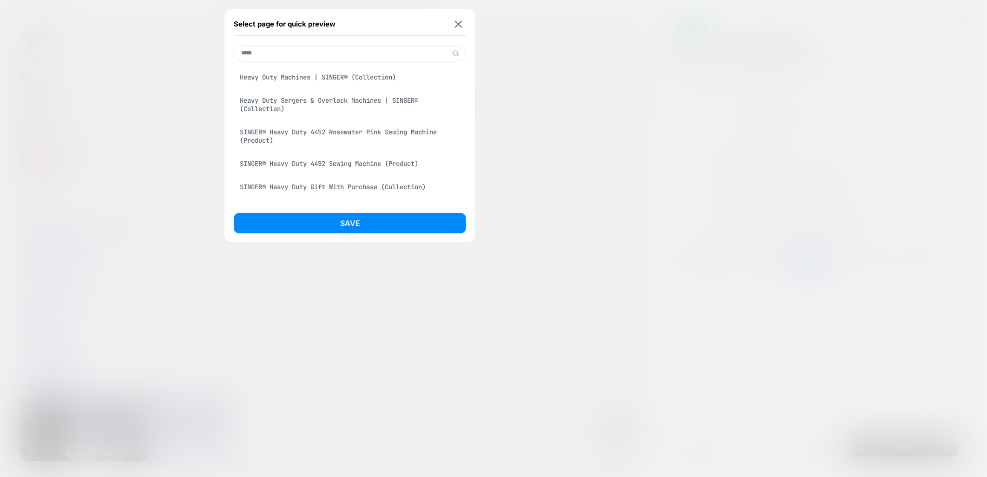
type input "*****"
click at [316, 78] on div "Heavy Duty Machines | SINGER® (Collection)" at bounding box center [350, 77] width 232 height 18
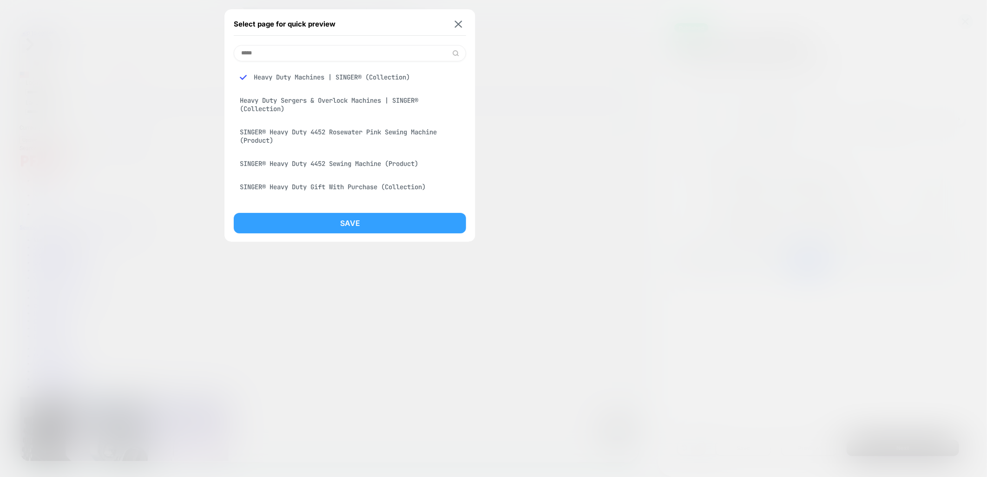
click at [417, 217] on button "Save" at bounding box center [350, 223] width 232 height 20
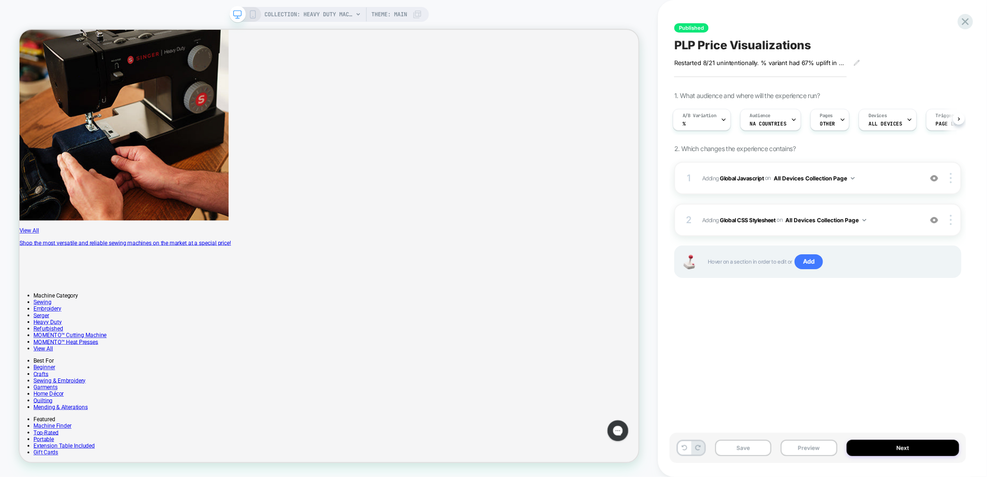
drag, startPoint x: 881, startPoint y: 151, endPoint x: 788, endPoint y: 134, distance: 94.9
click at [881, 151] on div "1. What audience and where will the experience run? A/B Variation % Audience NA…" at bounding box center [817, 196] width 287 height 209
click at [716, 122] on div "A/B Variation %" at bounding box center [699, 119] width 52 height 21
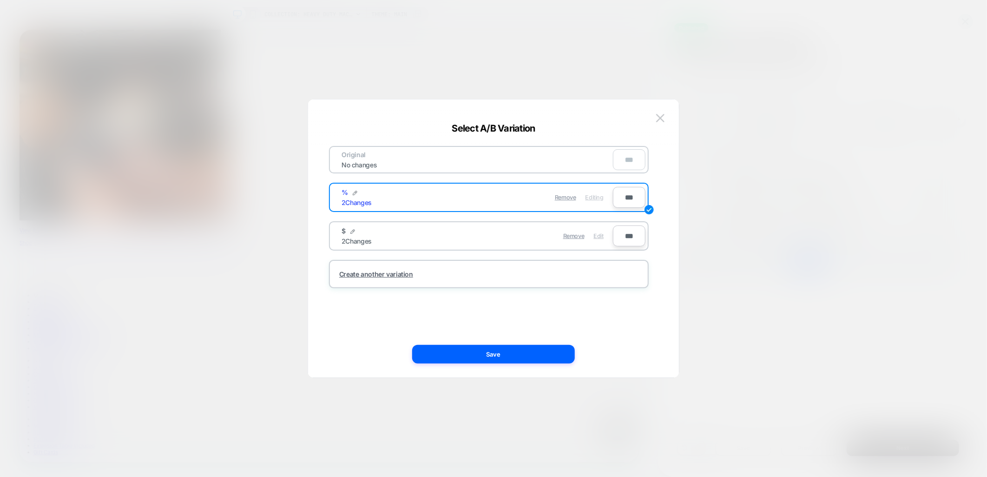
click at [596, 233] on span "Edit" at bounding box center [599, 235] width 10 height 7
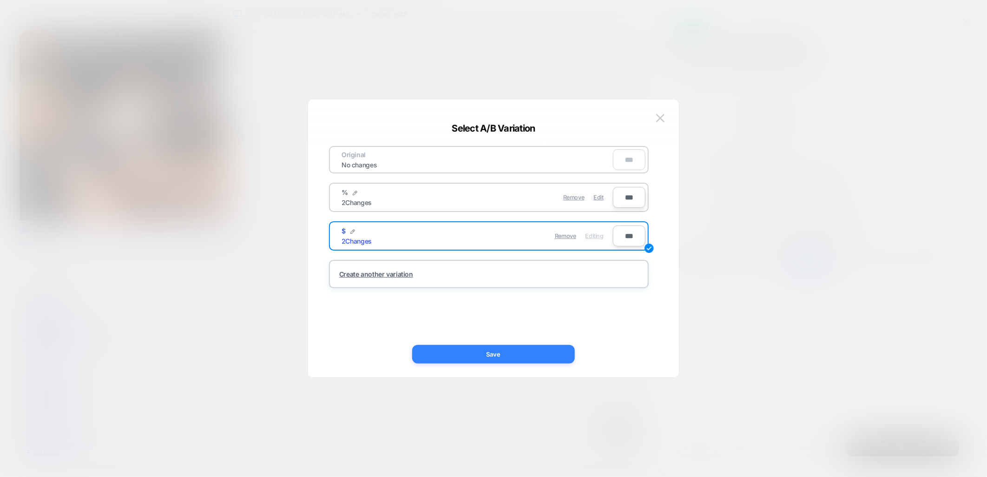
click at [547, 354] on button "Save" at bounding box center [493, 354] width 163 height 19
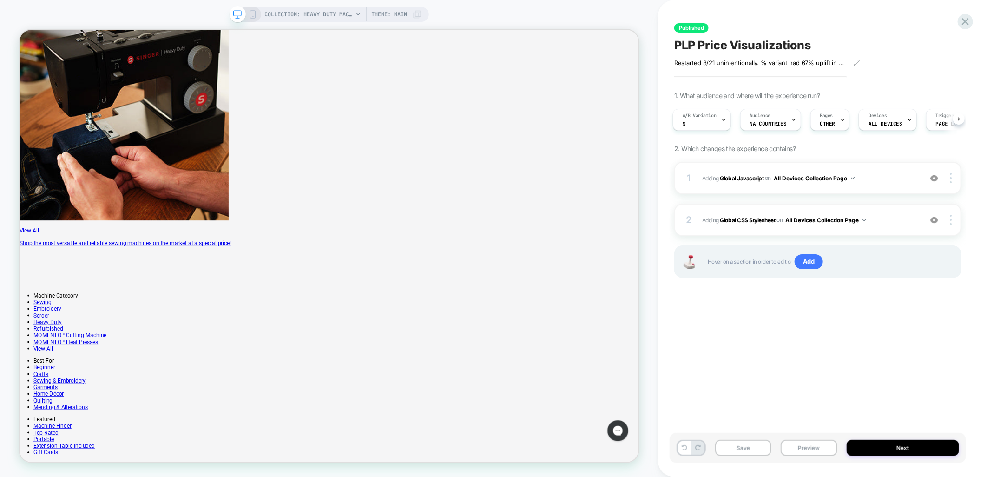
drag, startPoint x: 803, startPoint y: 452, endPoint x: 823, endPoint y: 457, distance: 21.0
click at [803, 452] on button "Preview" at bounding box center [808, 447] width 56 height 16
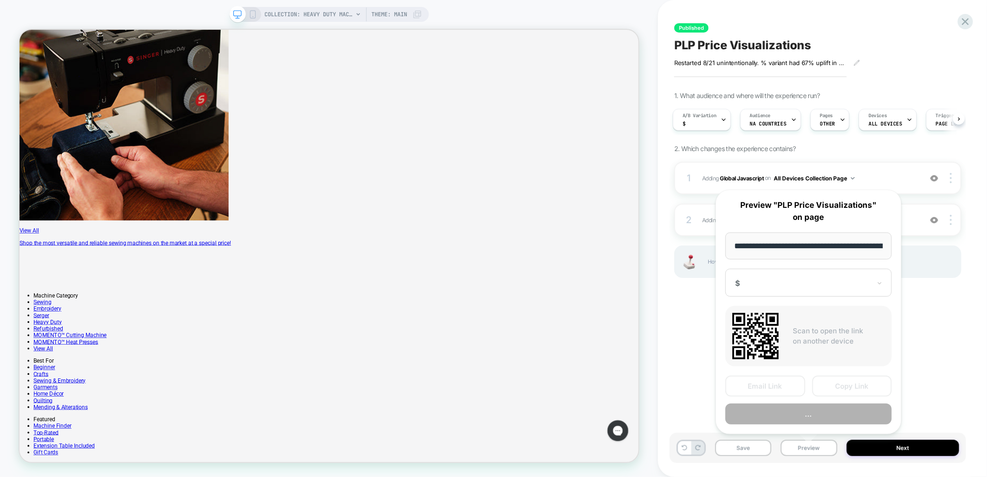
scroll to position [0, 163]
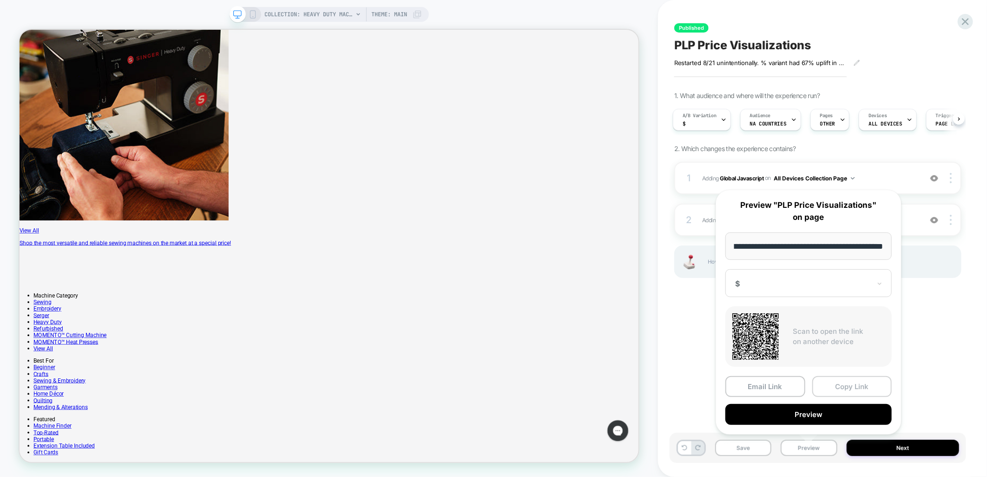
click at [843, 388] on button "Copy Link" at bounding box center [852, 386] width 80 height 21
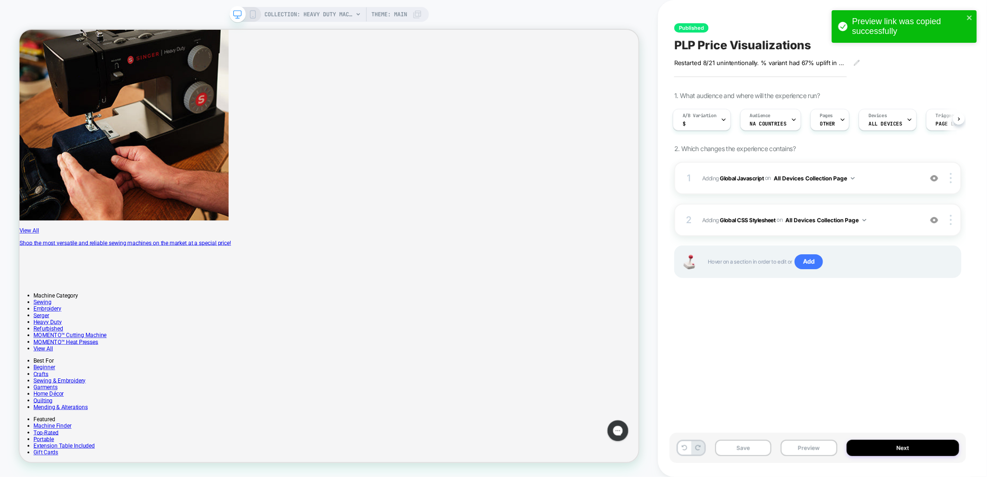
drag, startPoint x: 906, startPoint y: 391, endPoint x: 899, endPoint y: 333, distance: 58.9
click at [906, 391] on div "Published PLP Price Visualizations Restarted 8/21 unintentionally. % variant ha…" at bounding box center [817, 238] width 296 height 458
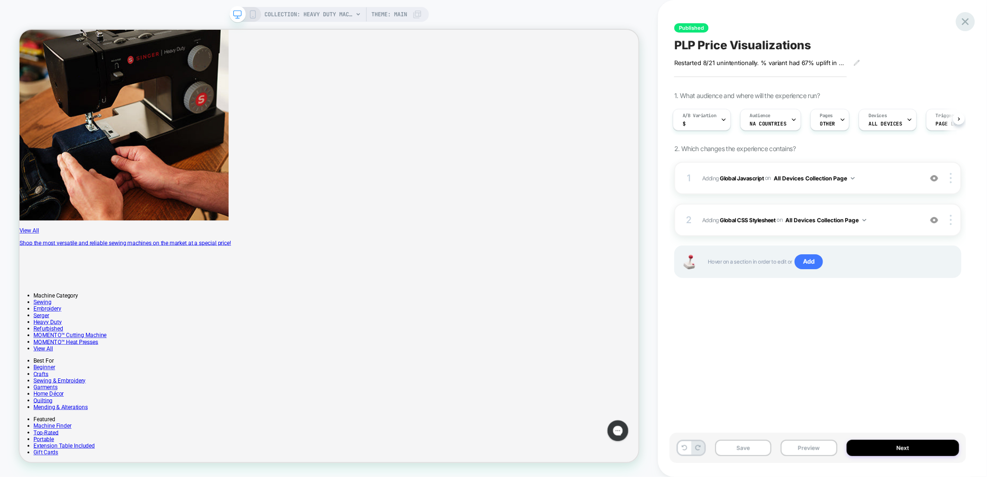
click at [965, 20] on icon at bounding box center [964, 21] width 7 height 7
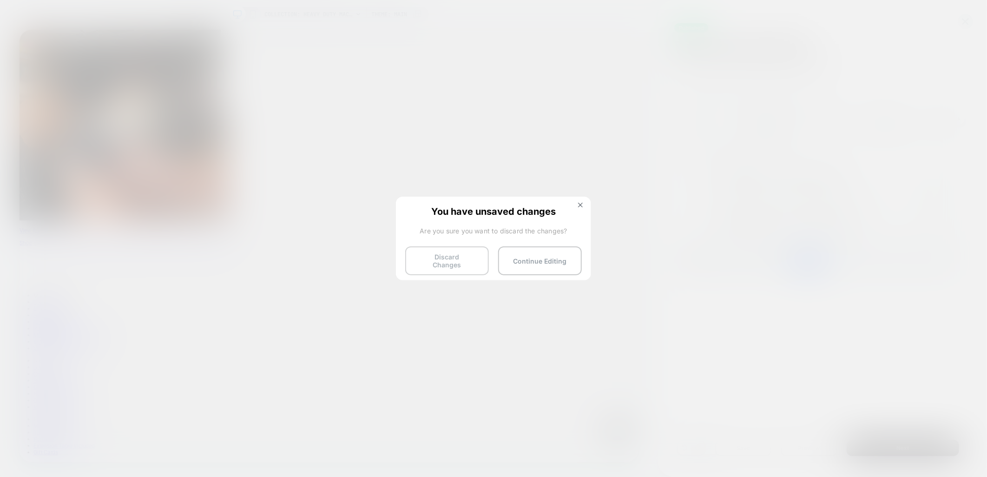
click at [452, 258] on button "Discard Changes" at bounding box center [447, 260] width 84 height 29
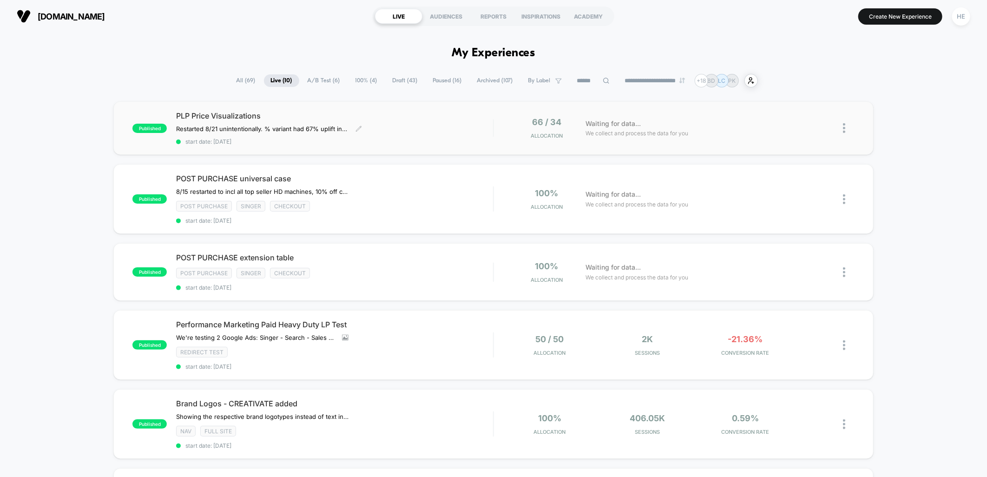
click at [440, 123] on div "PLP Price Visualizations Restarted 8/21 unintentionally. % variant had 67% upli…" at bounding box center [334, 128] width 317 height 34
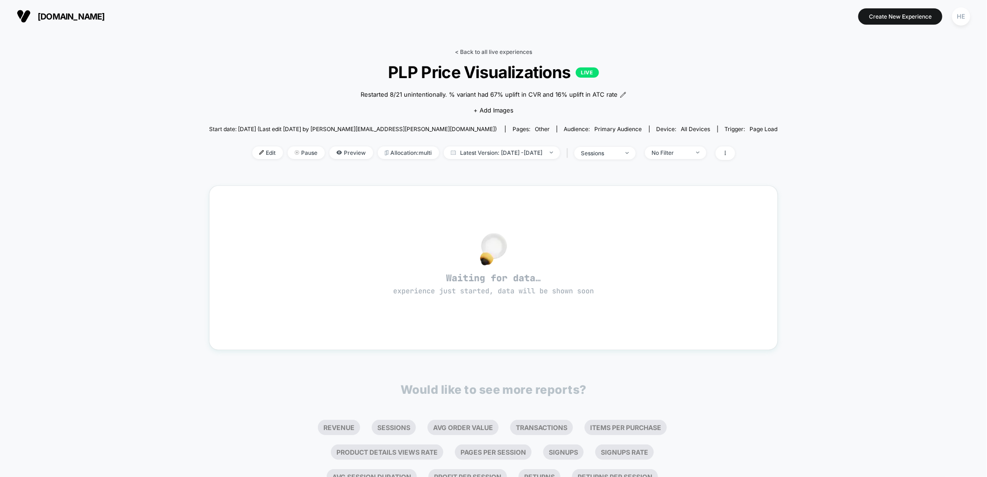
click at [484, 50] on link "< Back to all live experiences" at bounding box center [493, 51] width 77 height 7
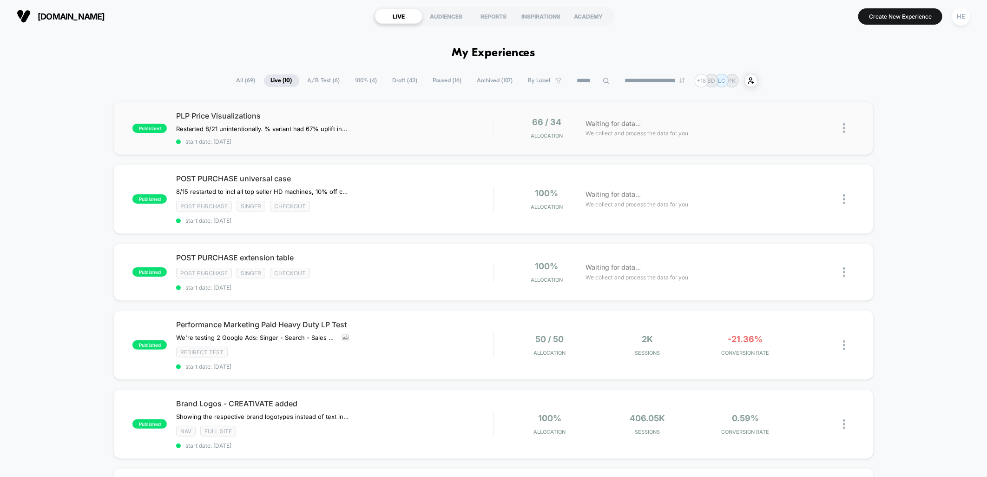
click at [416, 132] on div "PLP Price Visualizations Restarted 8/21 unintentionally. % variant had 67% upli…" at bounding box center [334, 128] width 317 height 34
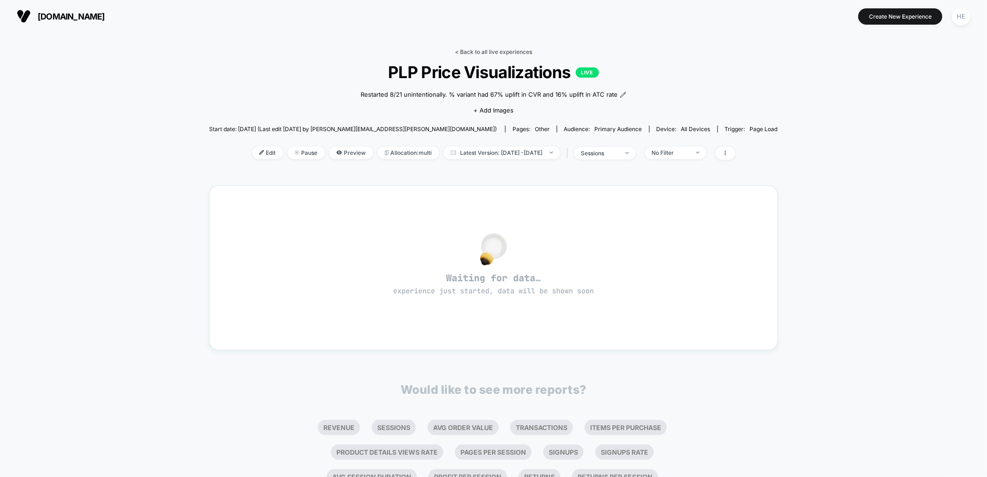
click at [479, 49] on link "< Back to all live experiences" at bounding box center [493, 51] width 77 height 7
